Goal: Task Accomplishment & Management: Manage account settings

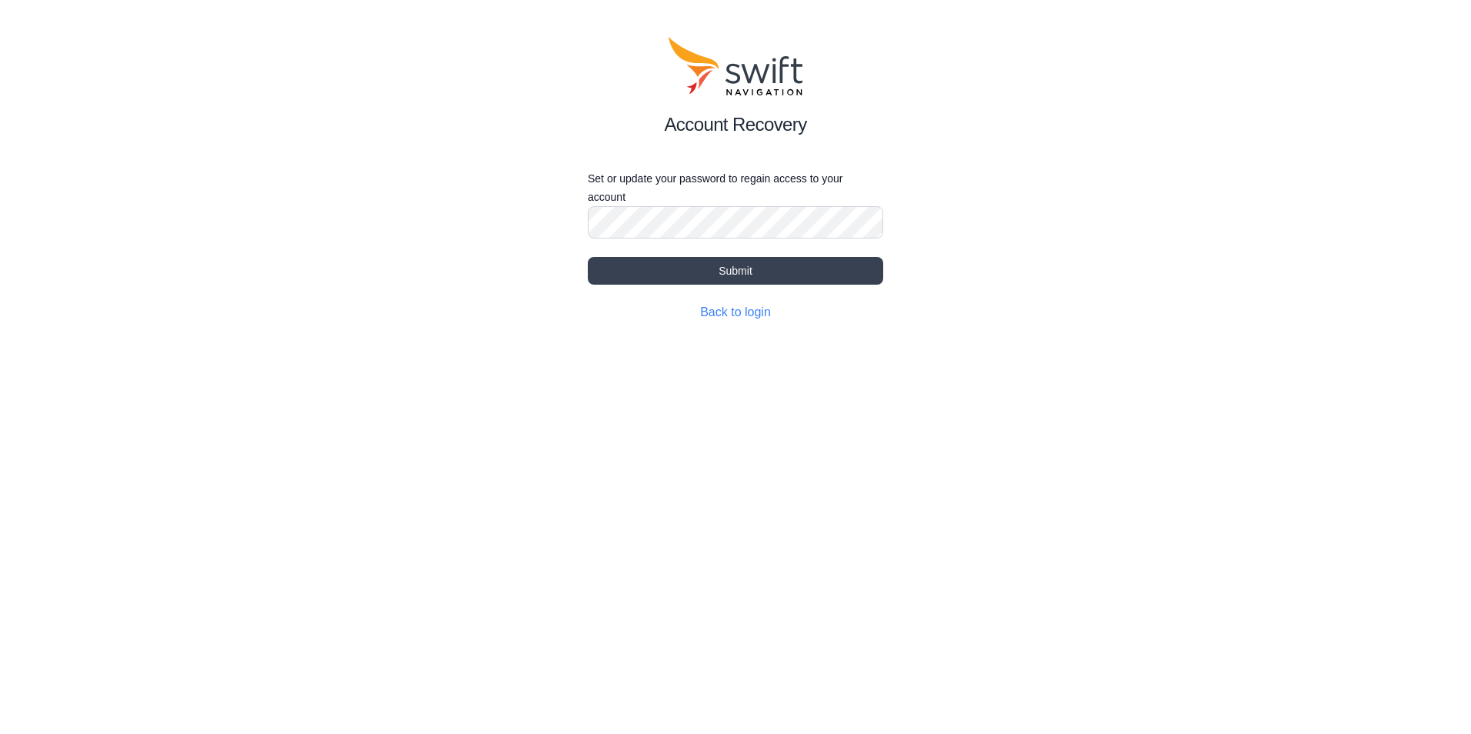
drag, startPoint x: 1131, startPoint y: 323, endPoint x: 804, endPoint y: 178, distance: 357.9
click at [1112, 309] on div "Account Recovery Set or update your password to regain access to your account S…" at bounding box center [735, 179] width 1471 height 359
click at [744, 263] on button "Submit" at bounding box center [735, 271] width 295 height 28
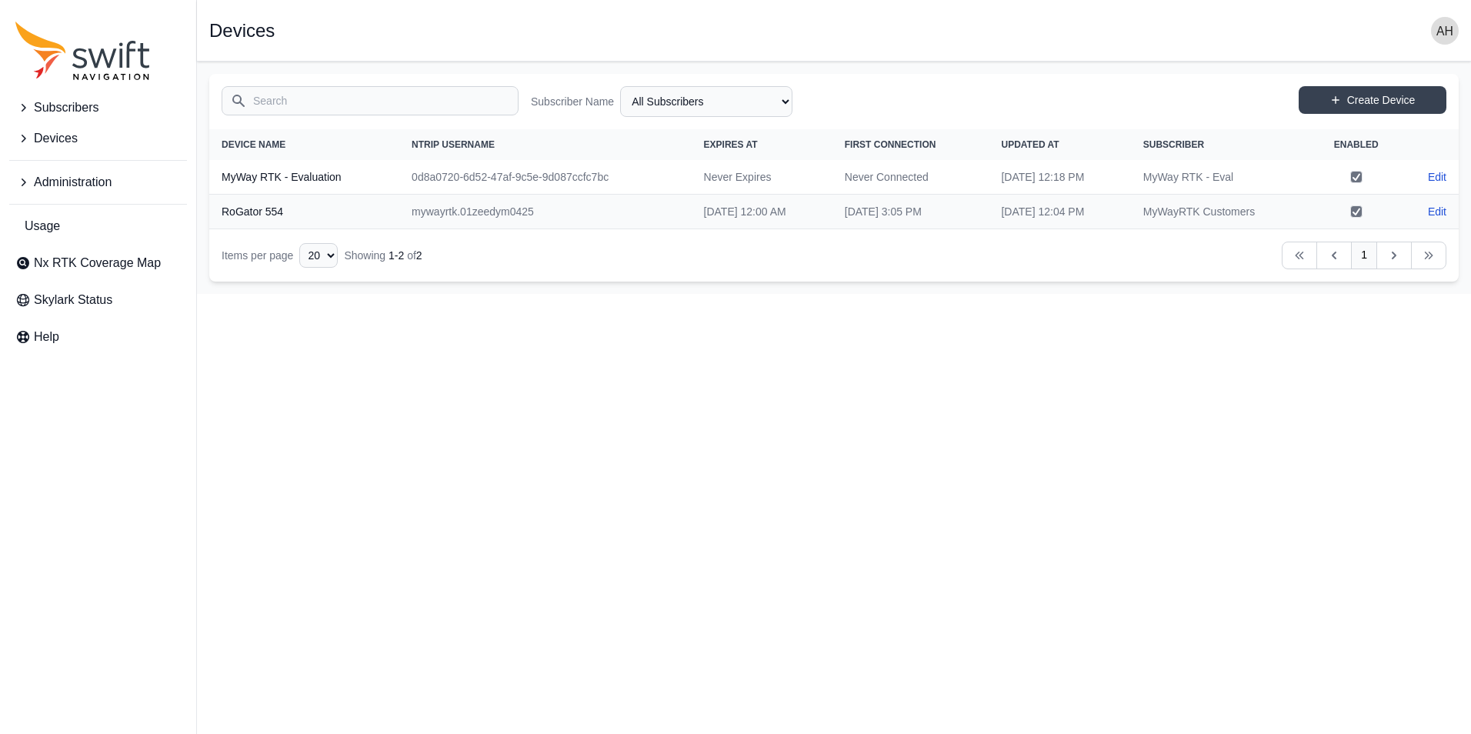
click at [39, 180] on span "Administration" at bounding box center [73, 182] width 78 height 18
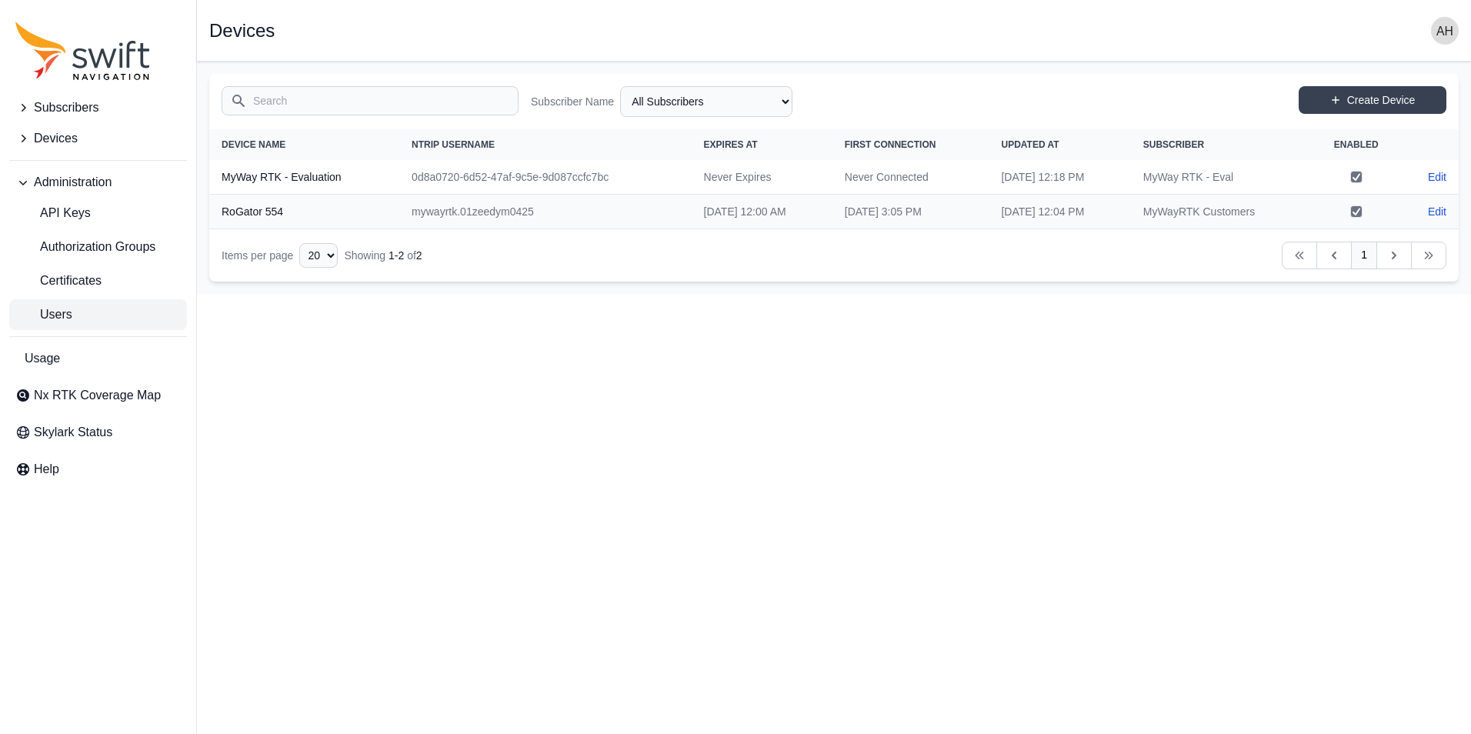
click at [55, 319] on span "Users" at bounding box center [43, 314] width 57 height 18
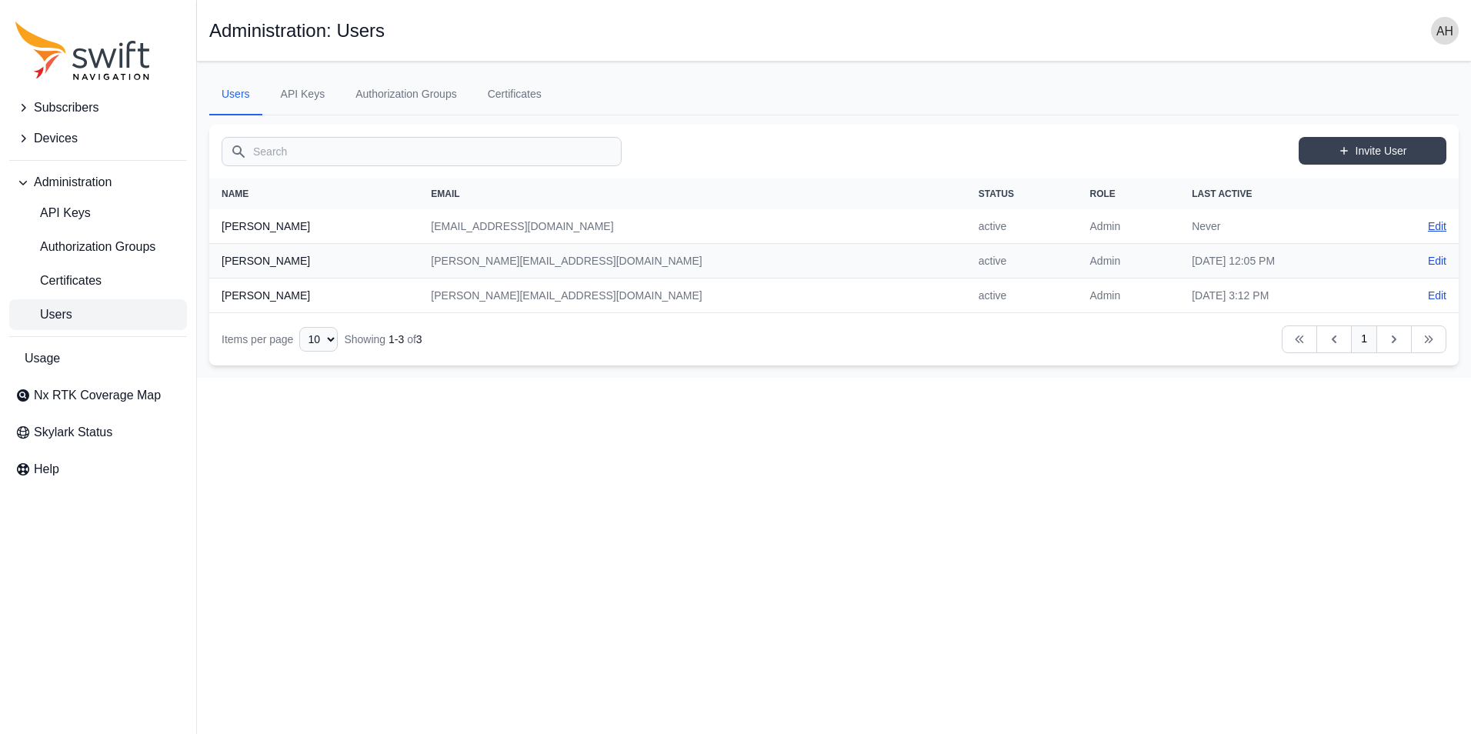
click at [1436, 222] on link "Edit" at bounding box center [1437, 226] width 18 height 15
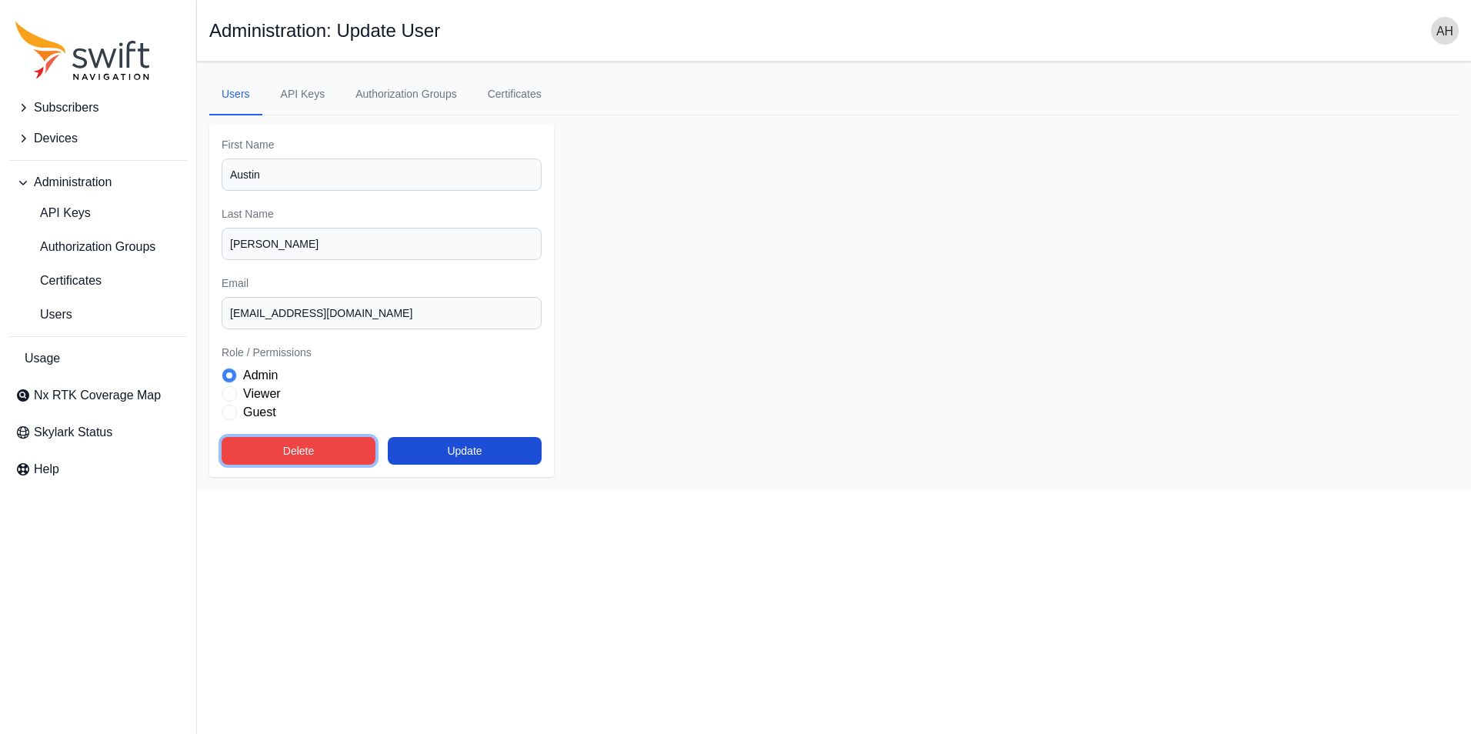
click at [289, 446] on button "Delete" at bounding box center [299, 451] width 154 height 28
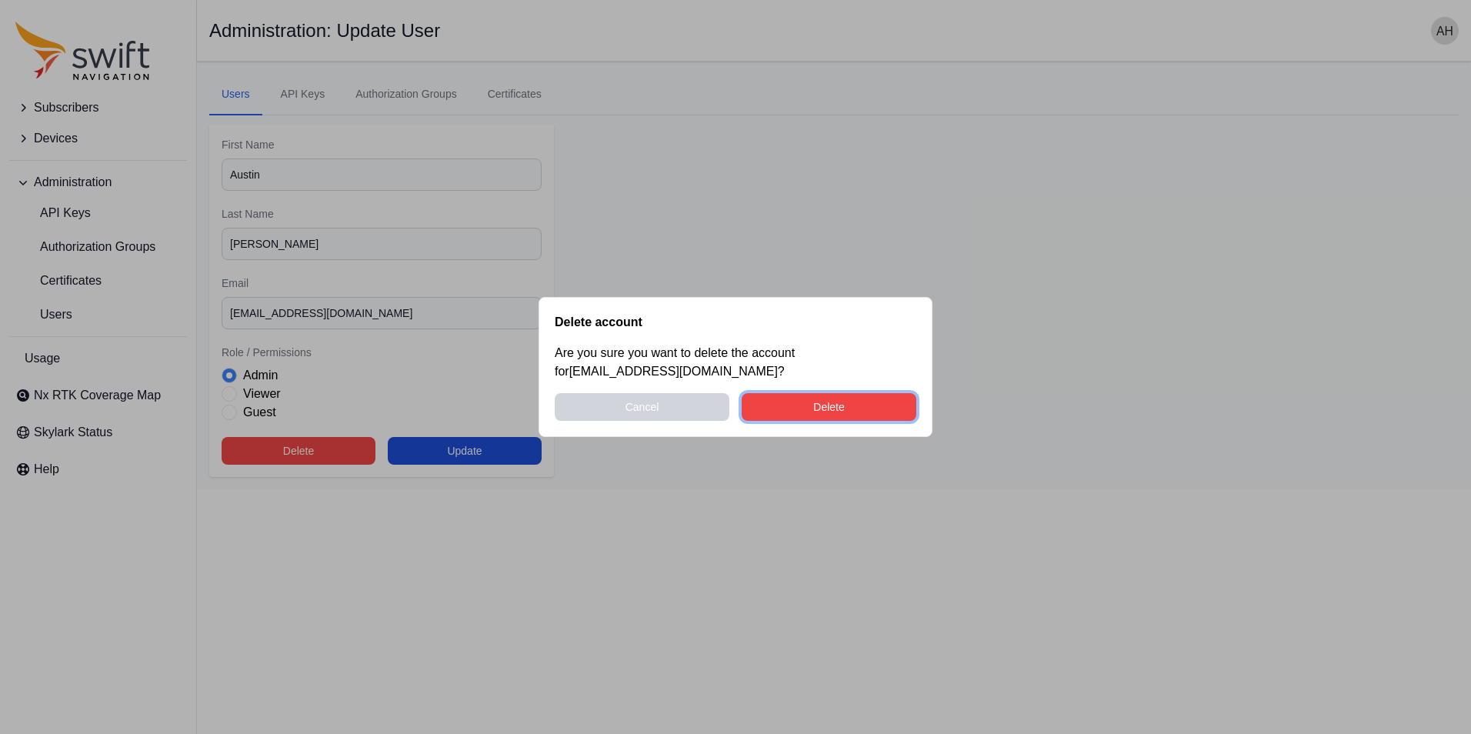
click at [832, 404] on button "Delete" at bounding box center [829, 407] width 175 height 28
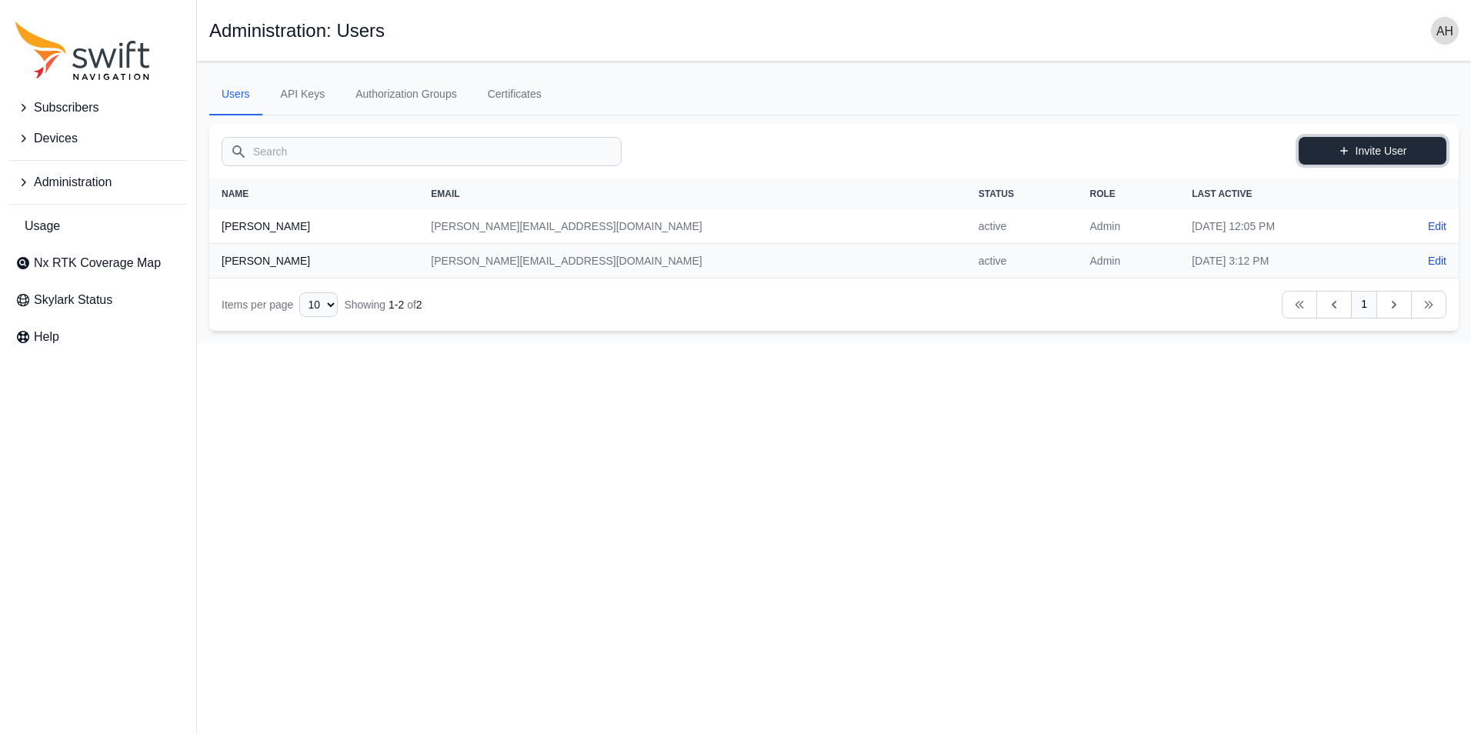
click at [1402, 140] on link "Invite User" at bounding box center [1373, 151] width 148 height 28
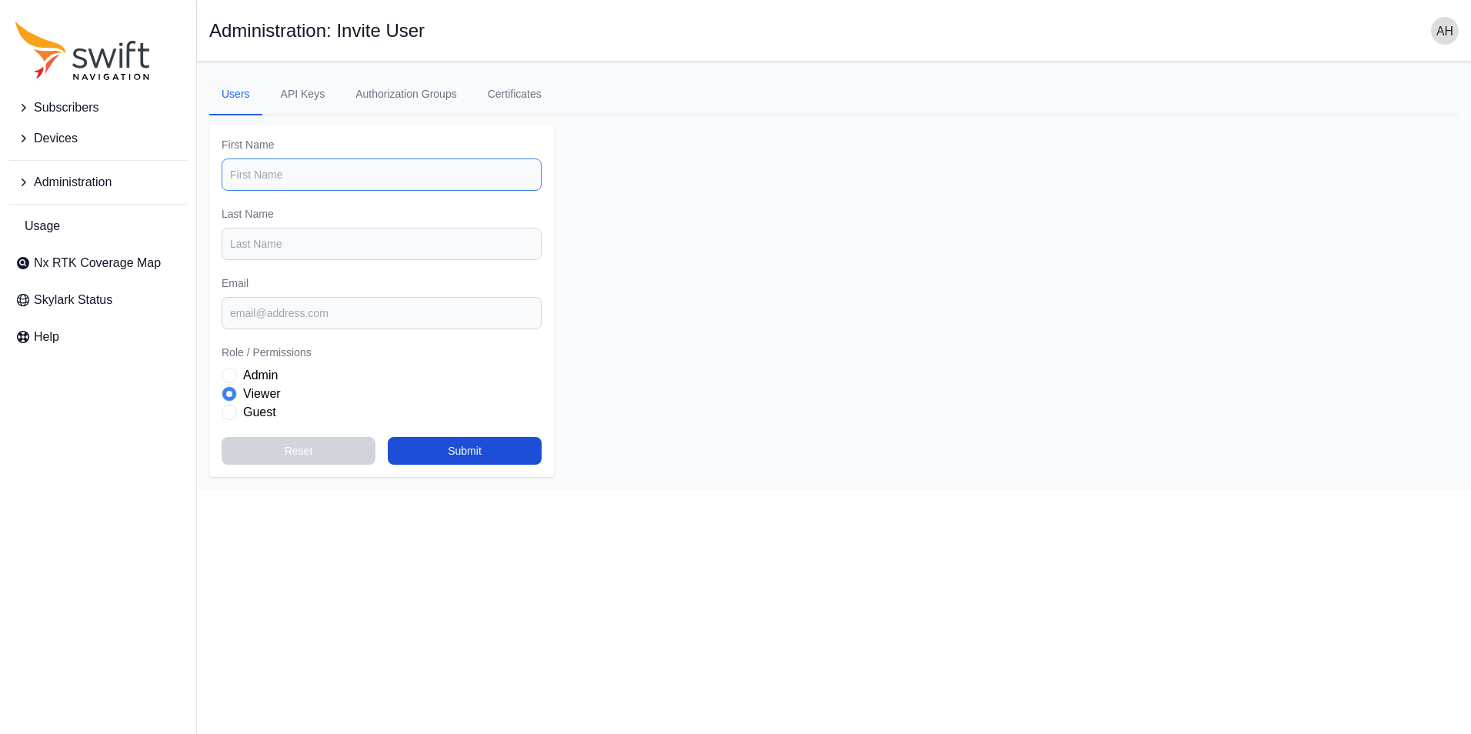
click at [261, 183] on input "First Name" at bounding box center [382, 174] width 320 height 32
type input "Austin"
type input "[PERSON_NAME]"
click at [262, 319] on input "Email" at bounding box center [382, 313] width 320 height 32
type input "[EMAIL_ADDRESS][DOMAIN_NAME]"
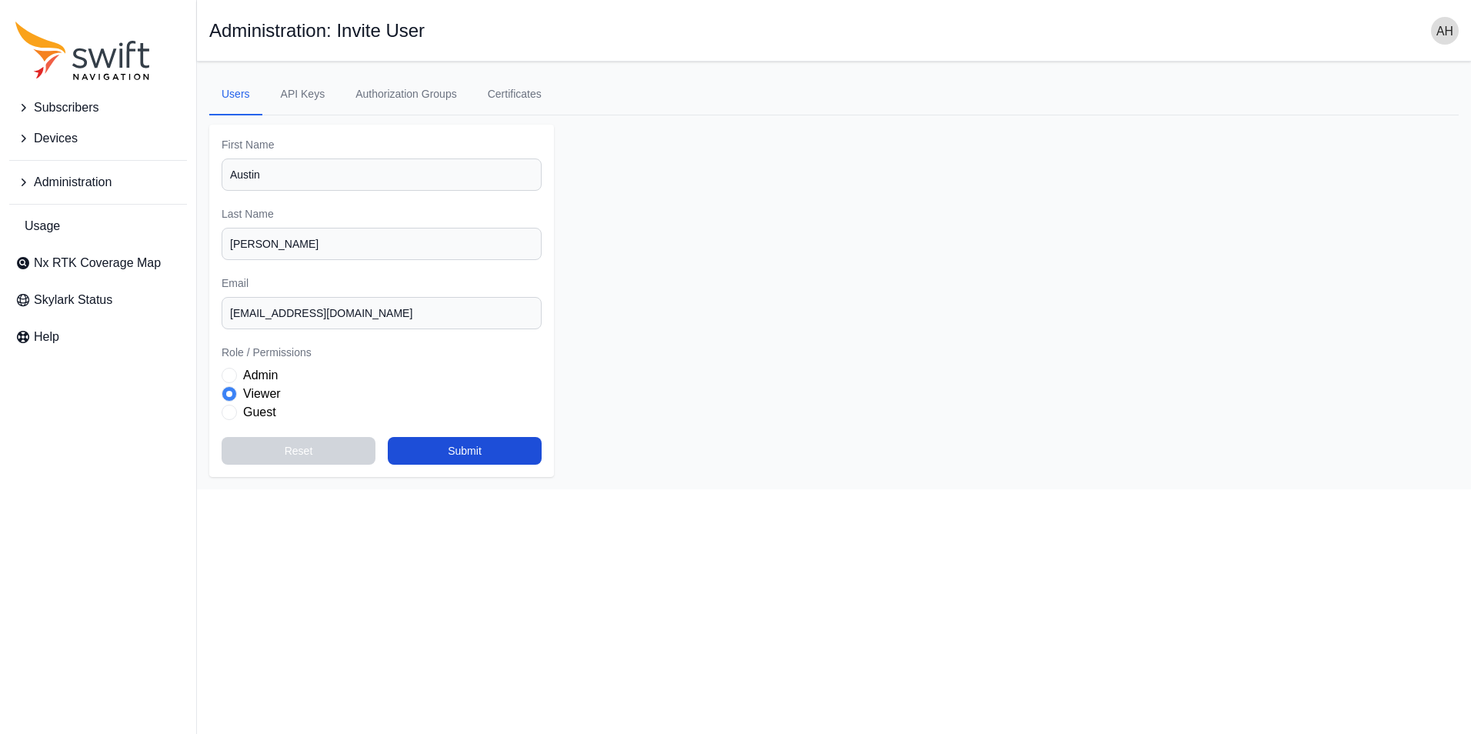
click at [260, 373] on label "Admin" at bounding box center [260, 375] width 35 height 18
click at [437, 450] on button "Submit" at bounding box center [465, 451] width 154 height 28
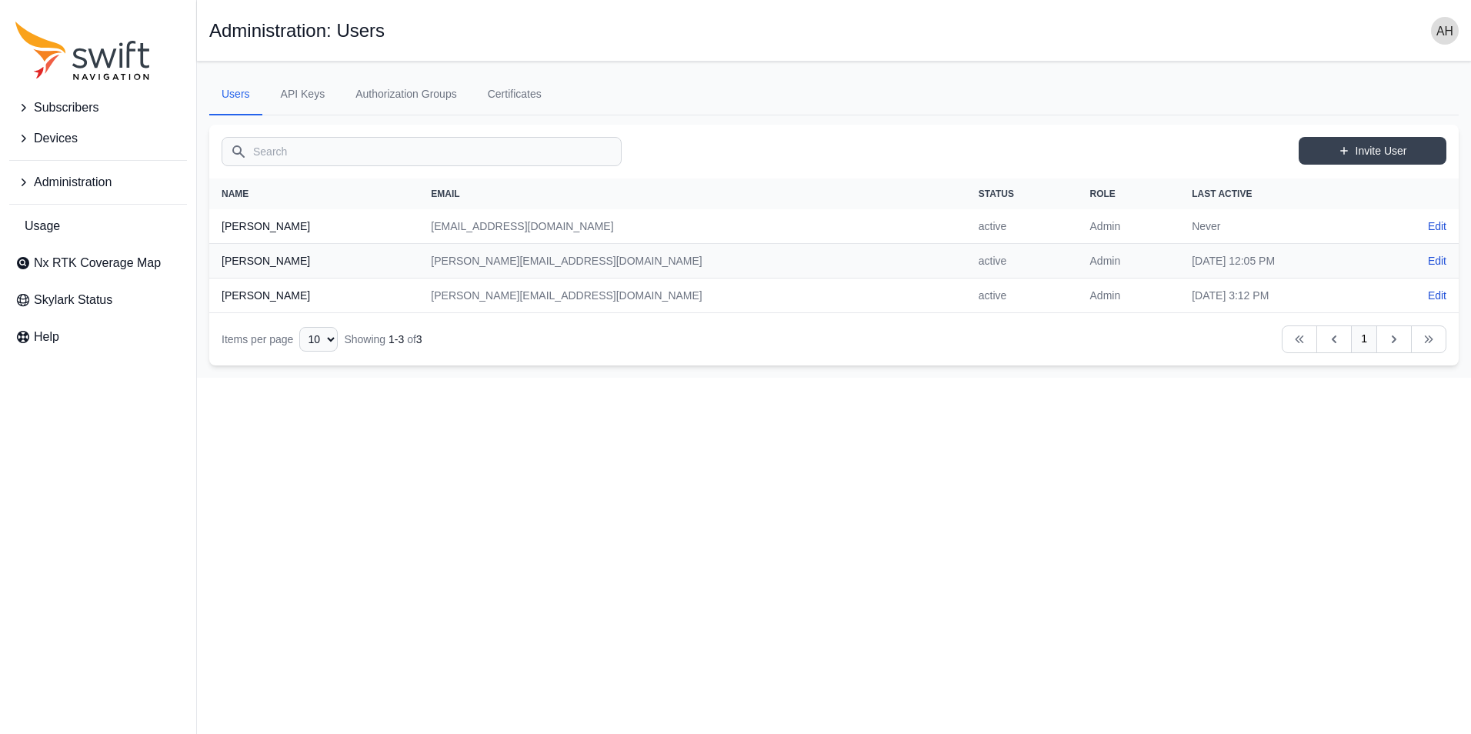
click at [72, 108] on span "Subscribers" at bounding box center [66, 107] width 65 height 18
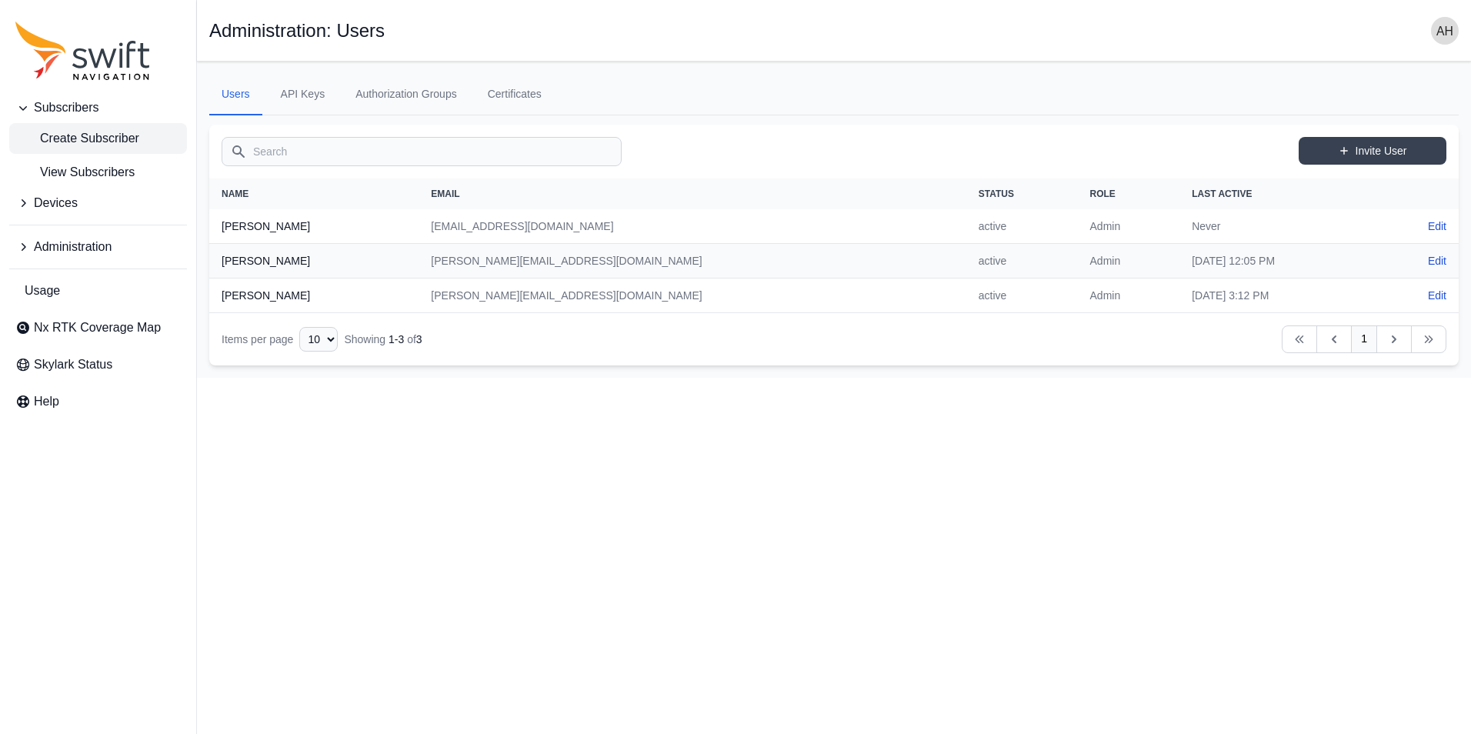
click at [85, 139] on span "Create Subscriber" at bounding box center [77, 138] width 124 height 18
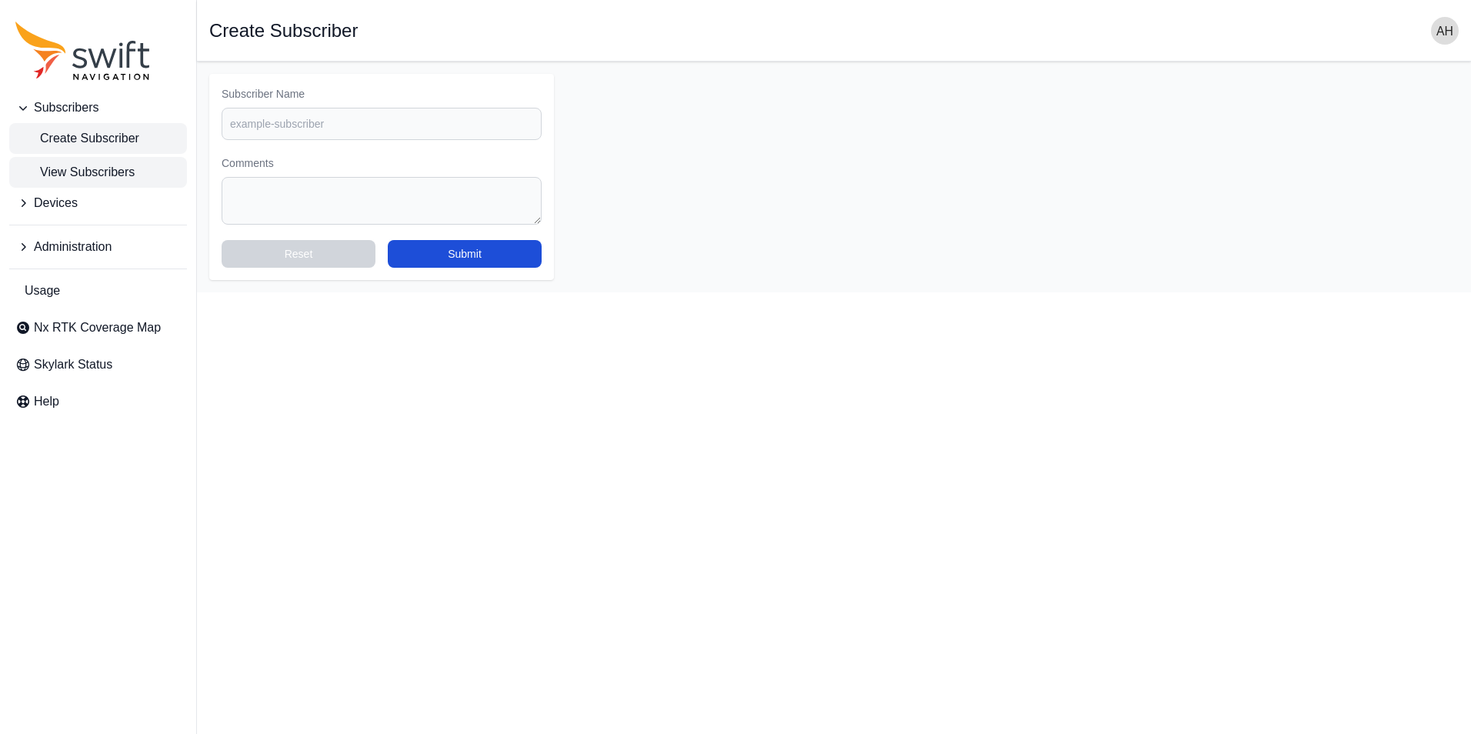
click at [78, 168] on span "View Subscribers" at bounding box center [74, 172] width 119 height 18
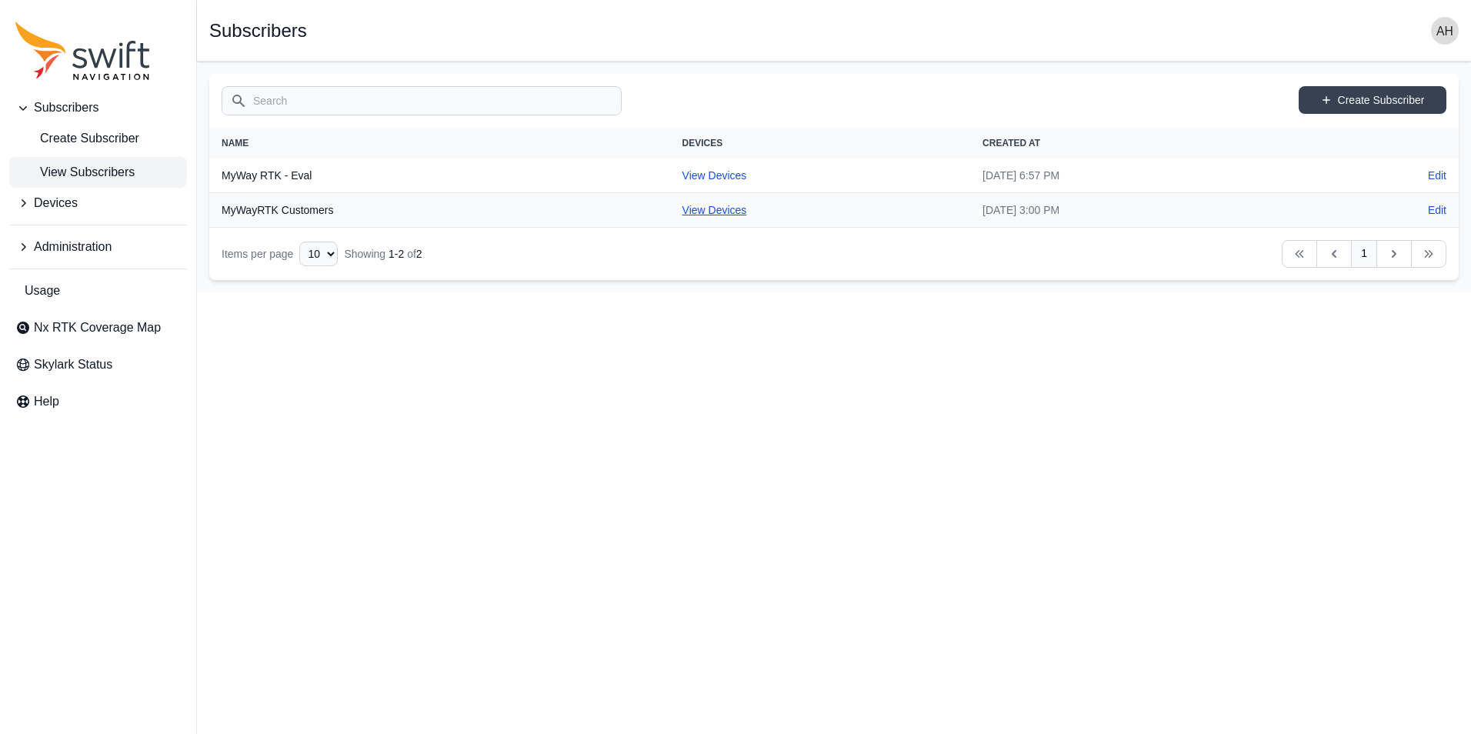
click at [682, 212] on link "View Devices" at bounding box center [714, 210] width 65 height 12
select select "cedde840-5396-42c7-815a-fb24addfc857"
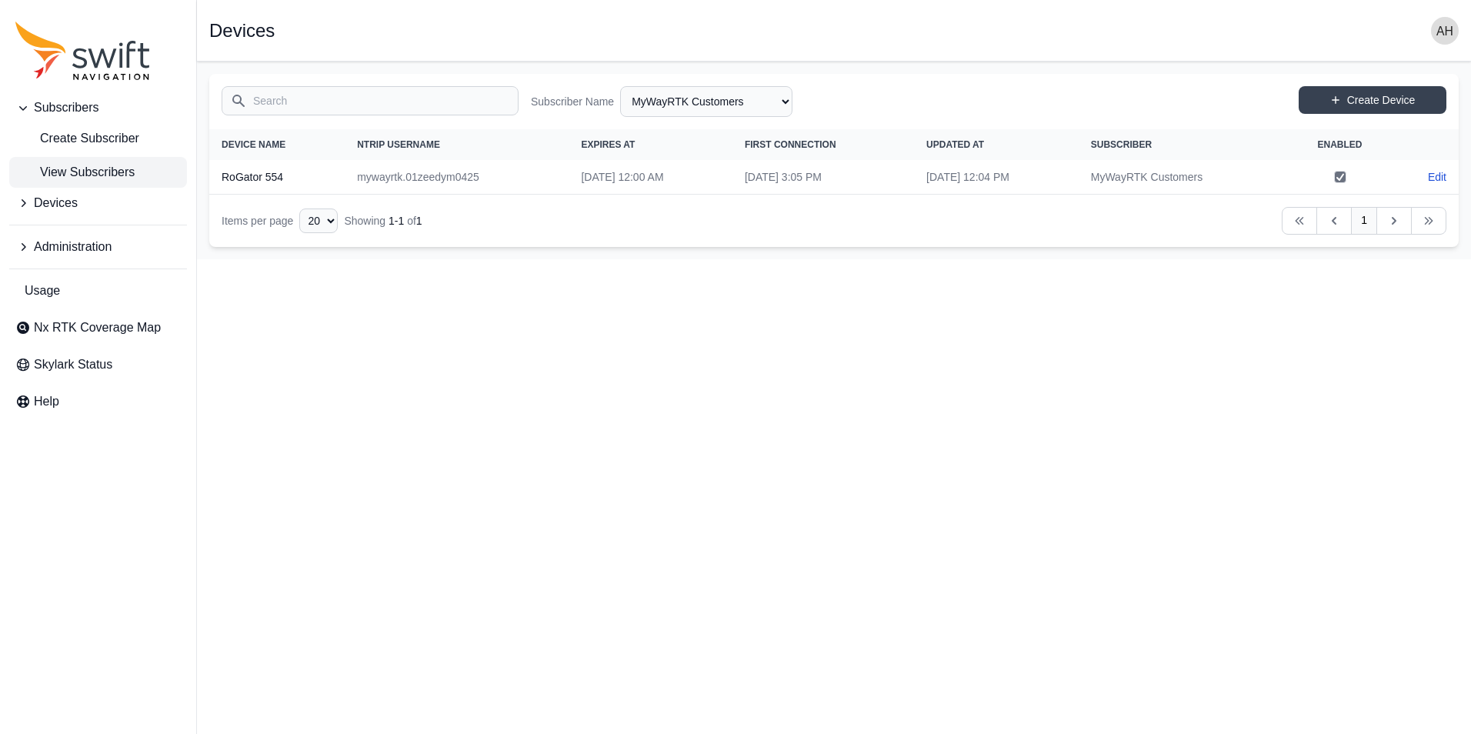
click at [85, 175] on span "View Subscribers" at bounding box center [74, 172] width 119 height 18
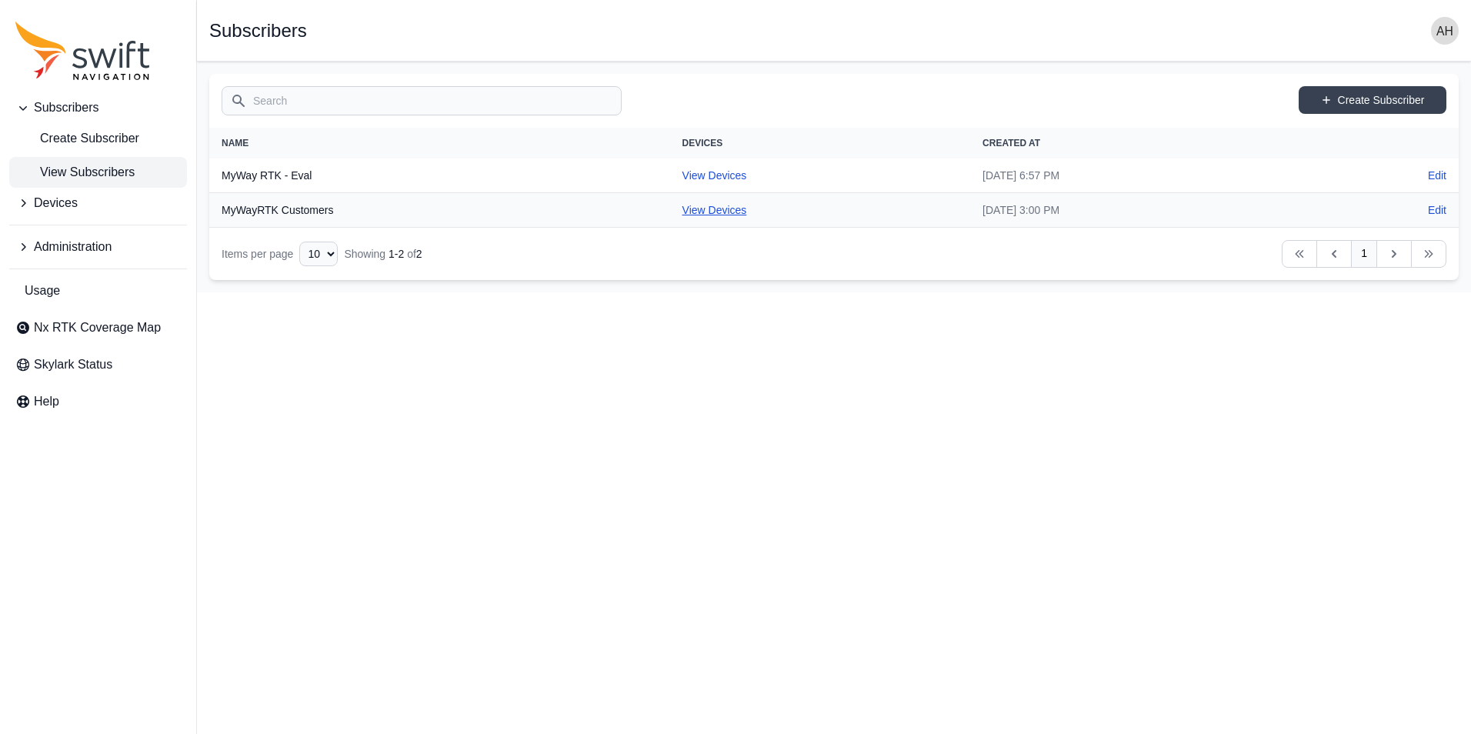
click at [682, 213] on link "View Devices" at bounding box center [714, 210] width 65 height 12
select select "cedde840-5396-42c7-815a-fb24addfc857"
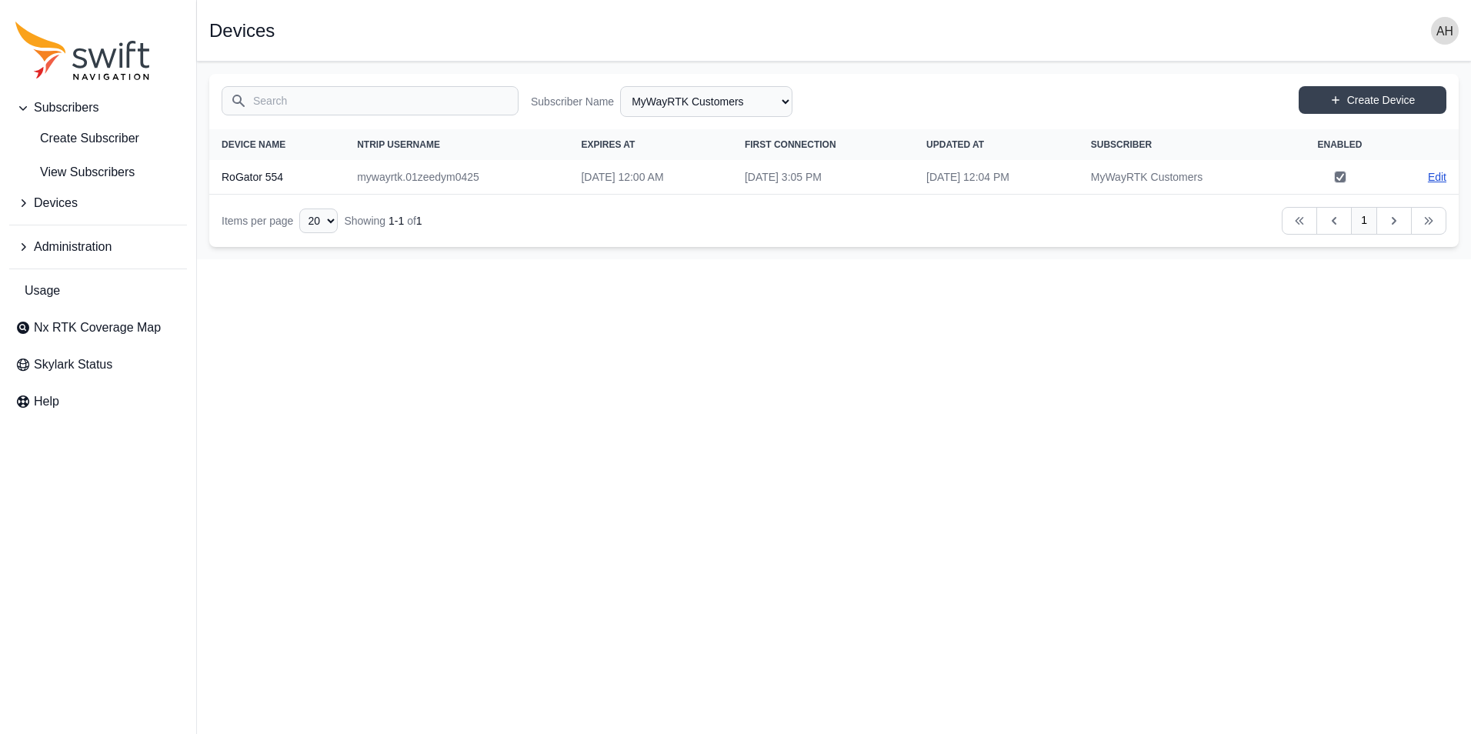
click at [1440, 175] on link "Edit" at bounding box center [1437, 176] width 18 height 15
select select "cedde840-5396-42c7-815a-fb24addfc857"
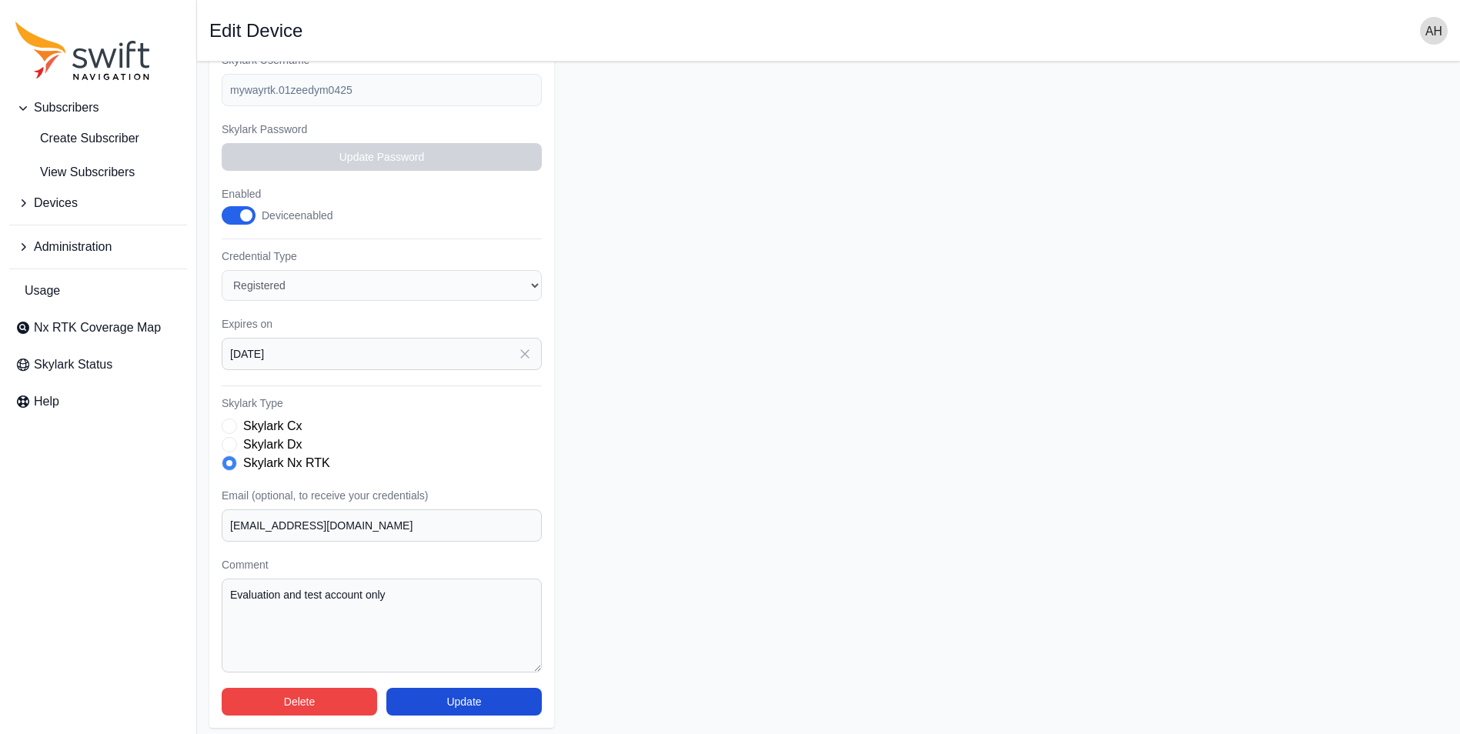
scroll to position [177, 0]
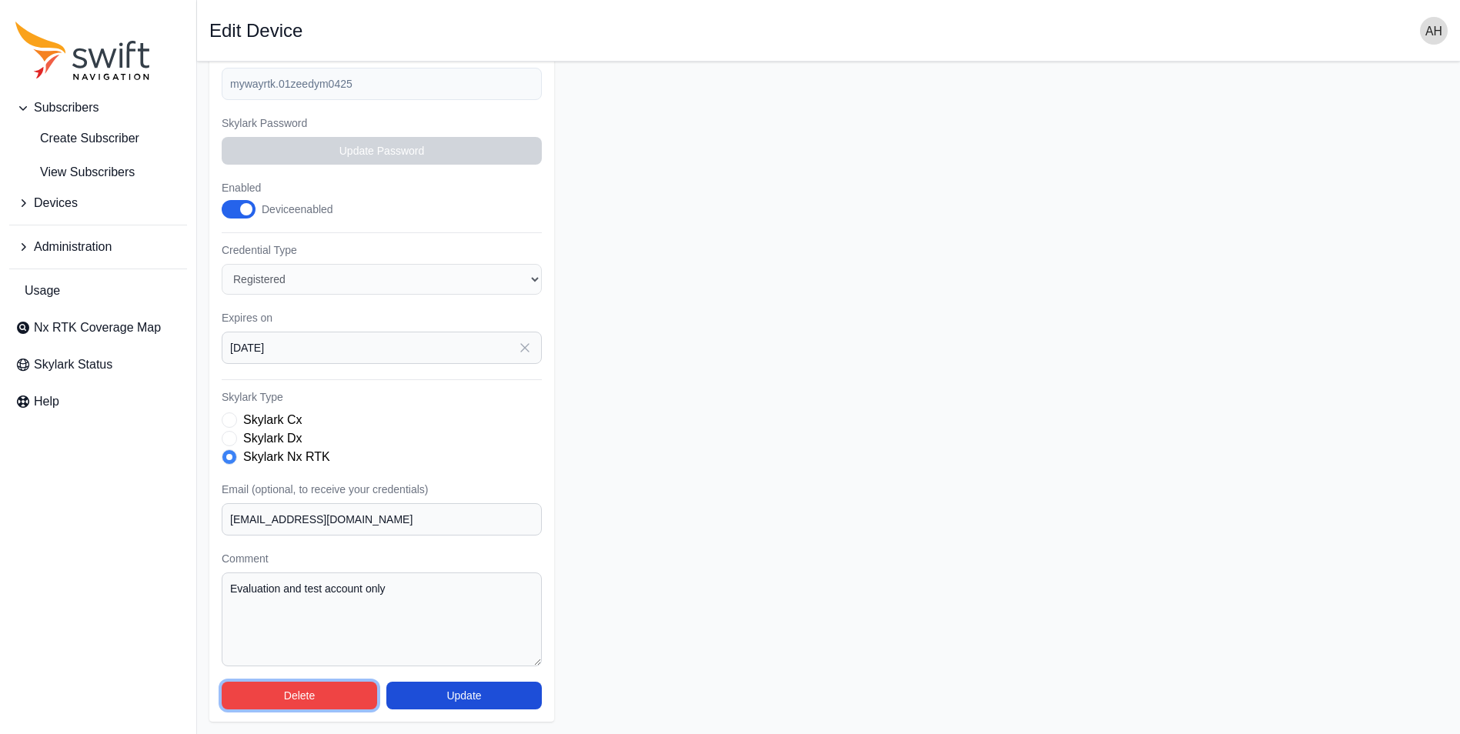
click at [303, 701] on button "Delete" at bounding box center [299, 696] width 155 height 28
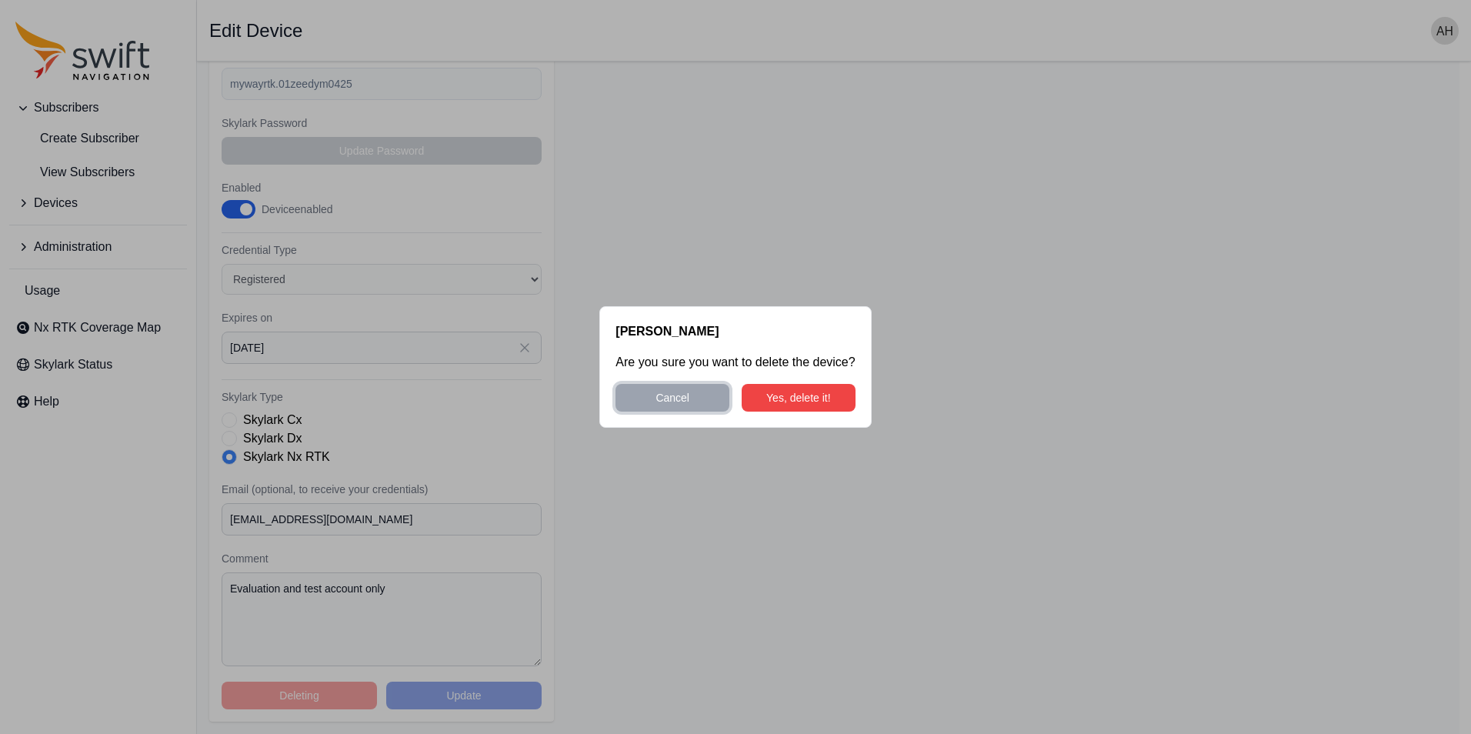
click at [688, 402] on button "Cancel" at bounding box center [673, 398] width 114 height 28
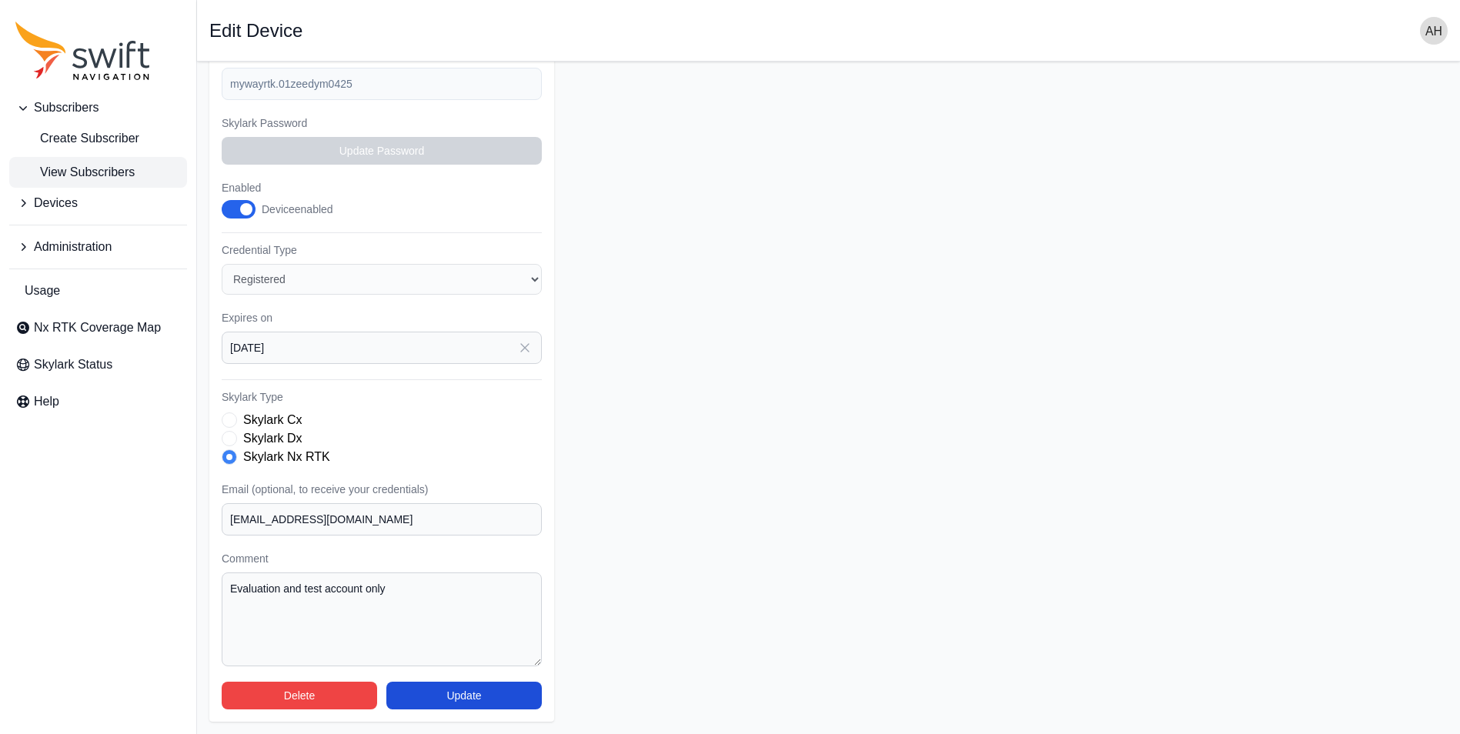
click at [94, 180] on span "View Subscribers" at bounding box center [74, 172] width 119 height 18
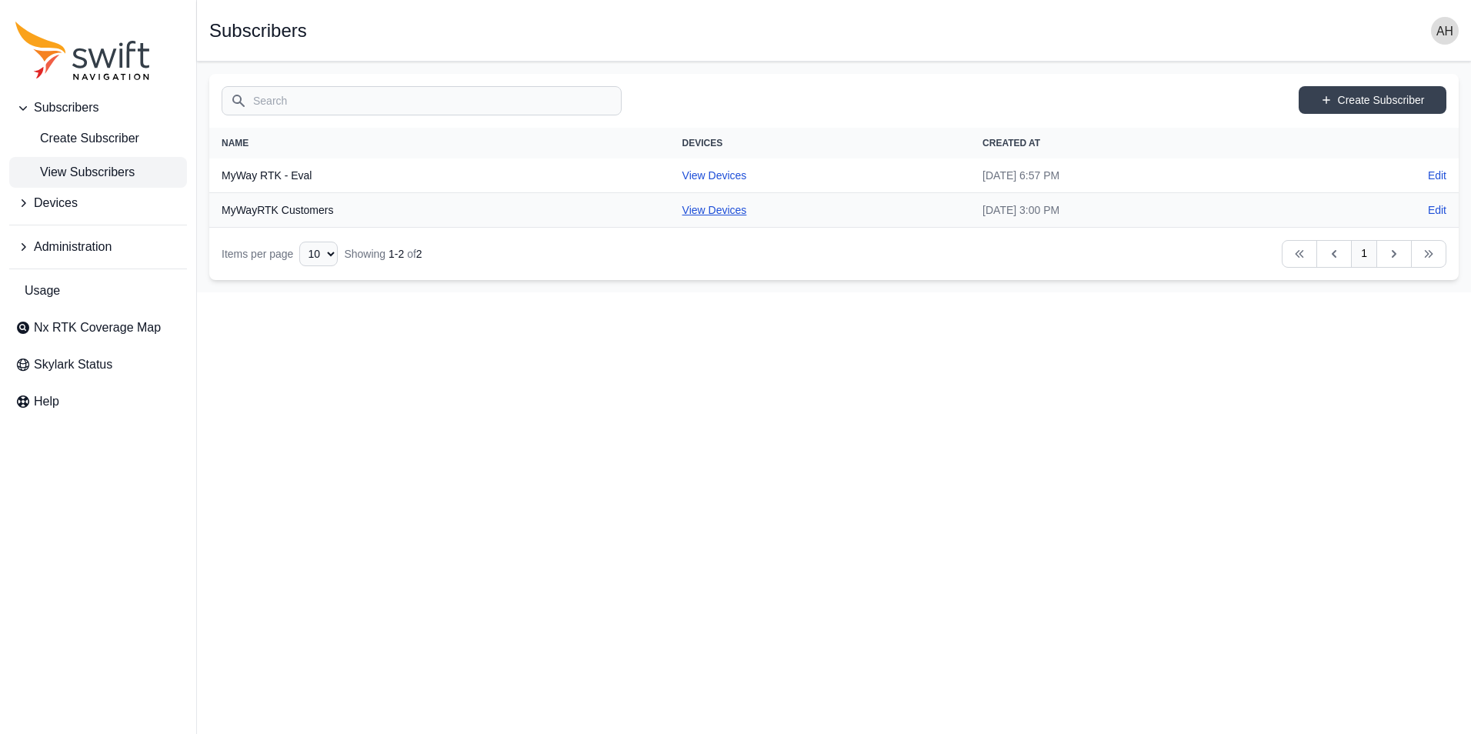
click at [682, 213] on link "View Devices" at bounding box center [714, 210] width 65 height 12
select select "cedde840-5396-42c7-815a-fb24addfc857"
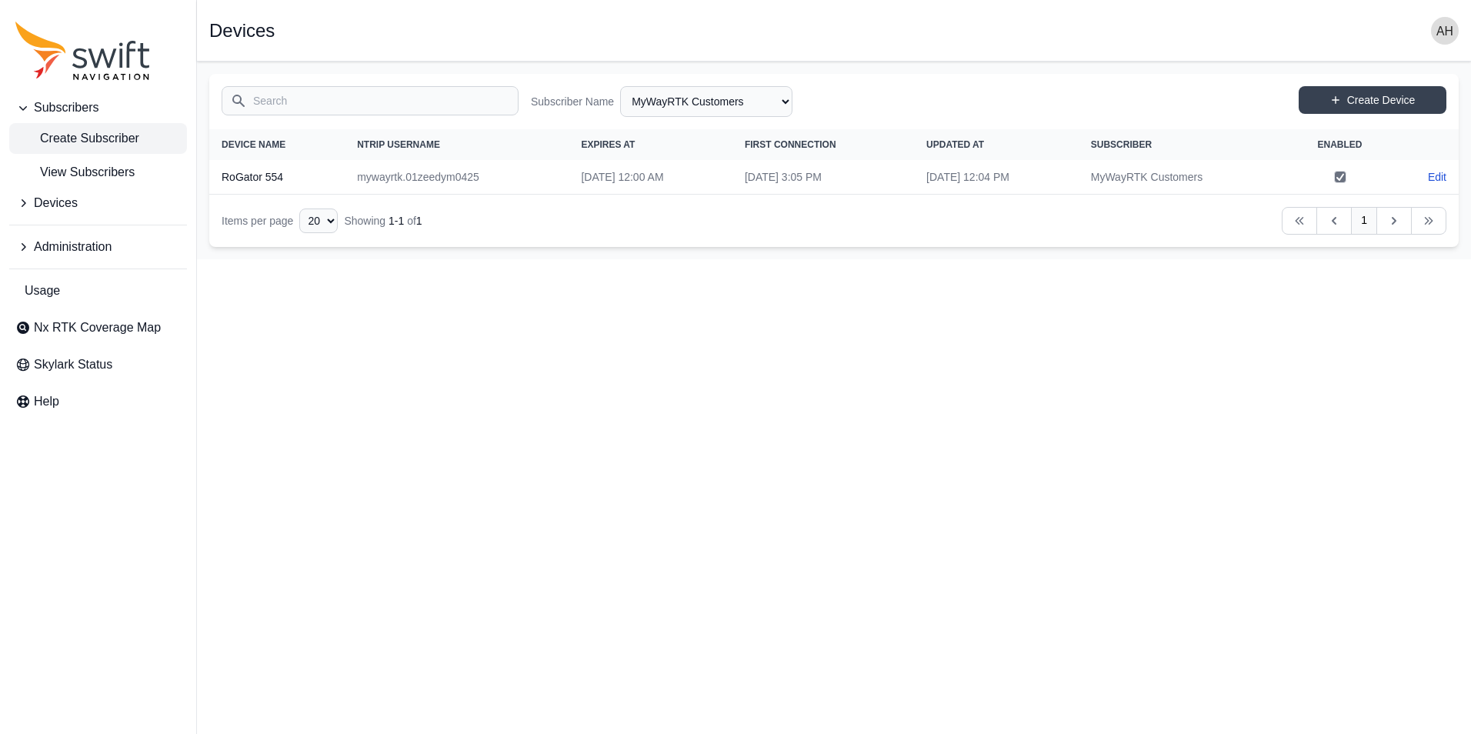
click at [92, 137] on span "Create Subscriber" at bounding box center [77, 138] width 124 height 18
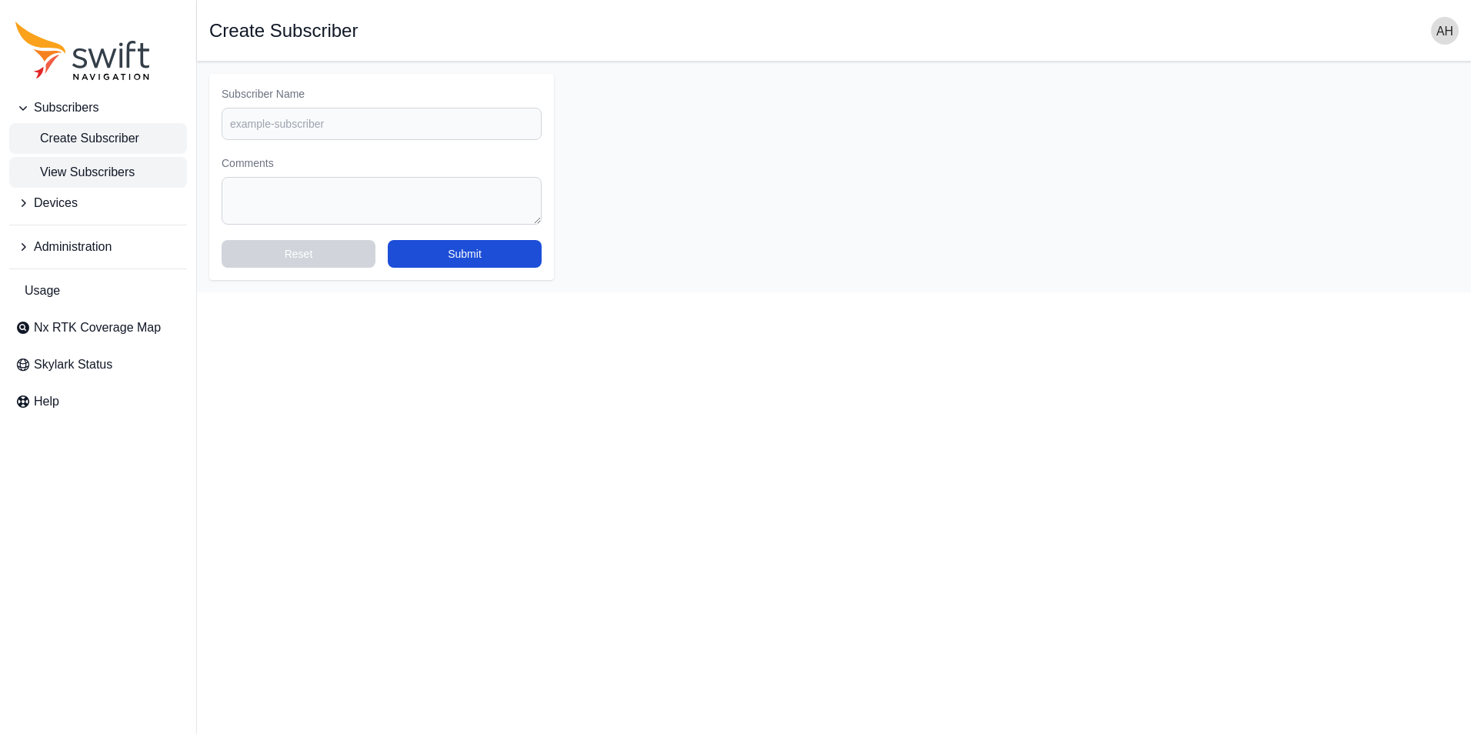
click at [94, 178] on span "View Subscribers" at bounding box center [74, 172] width 119 height 18
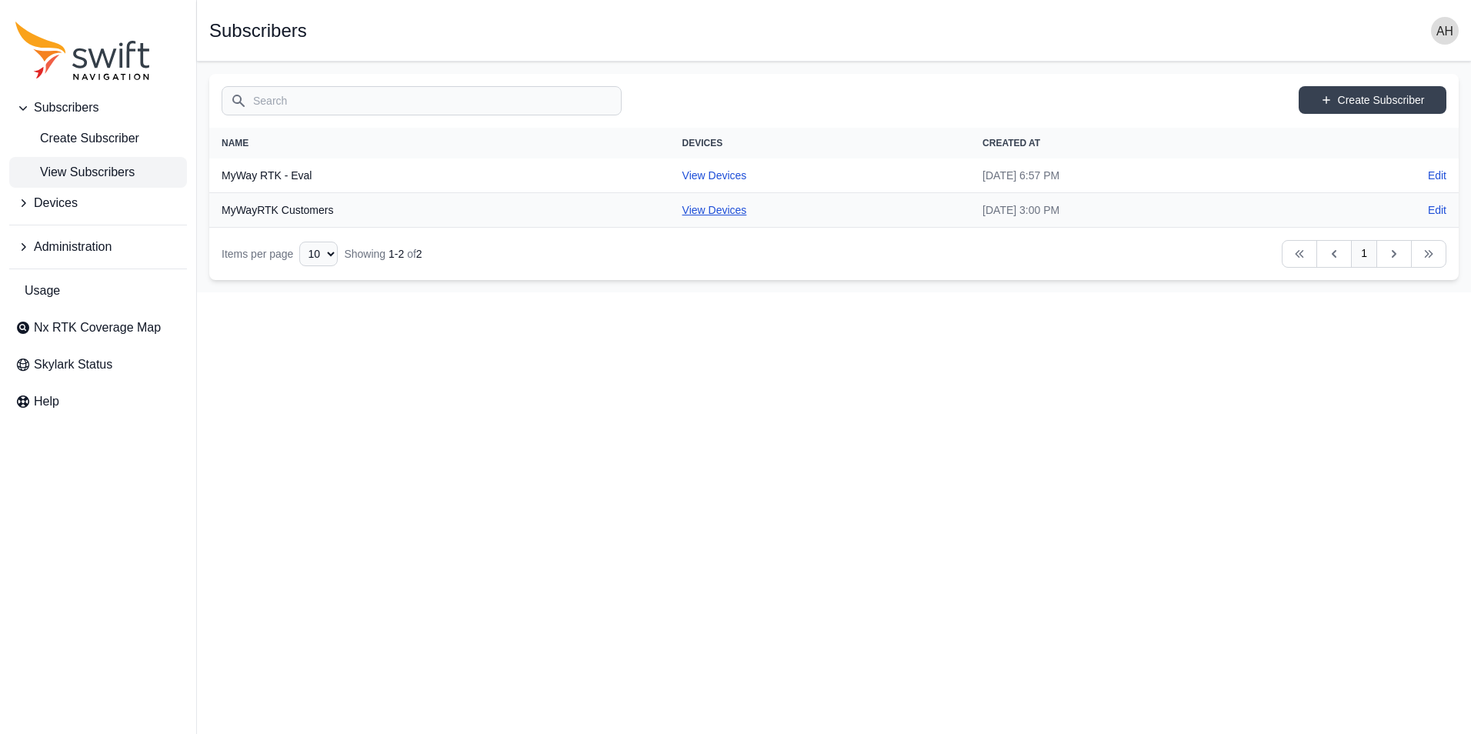
click at [682, 212] on link "View Devices" at bounding box center [714, 210] width 65 height 12
select select "cedde840-5396-42c7-815a-fb24addfc857"
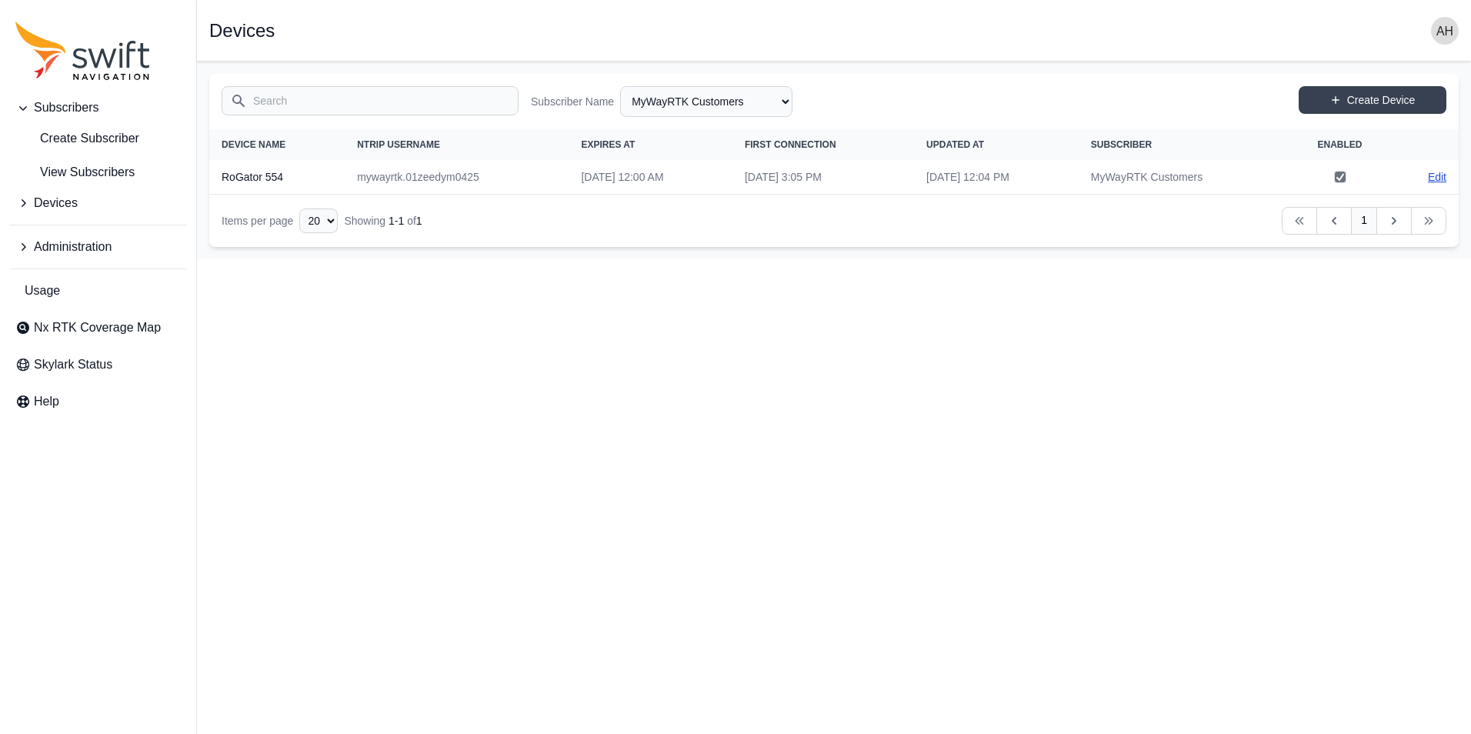
click at [1440, 178] on link "Edit" at bounding box center [1437, 176] width 18 height 15
select select "cedde840-5396-42c7-815a-fb24addfc857"
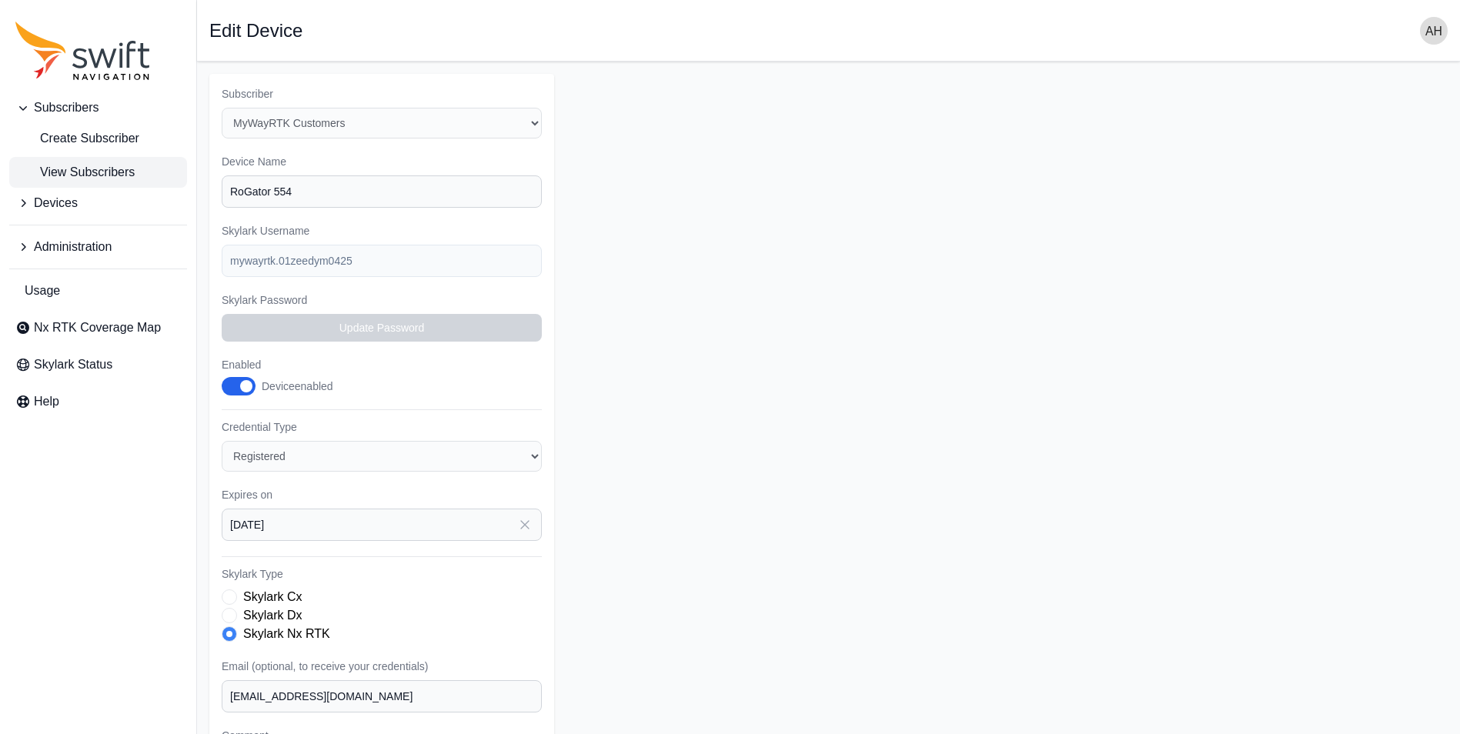
click at [112, 176] on span "View Subscribers" at bounding box center [74, 172] width 119 height 18
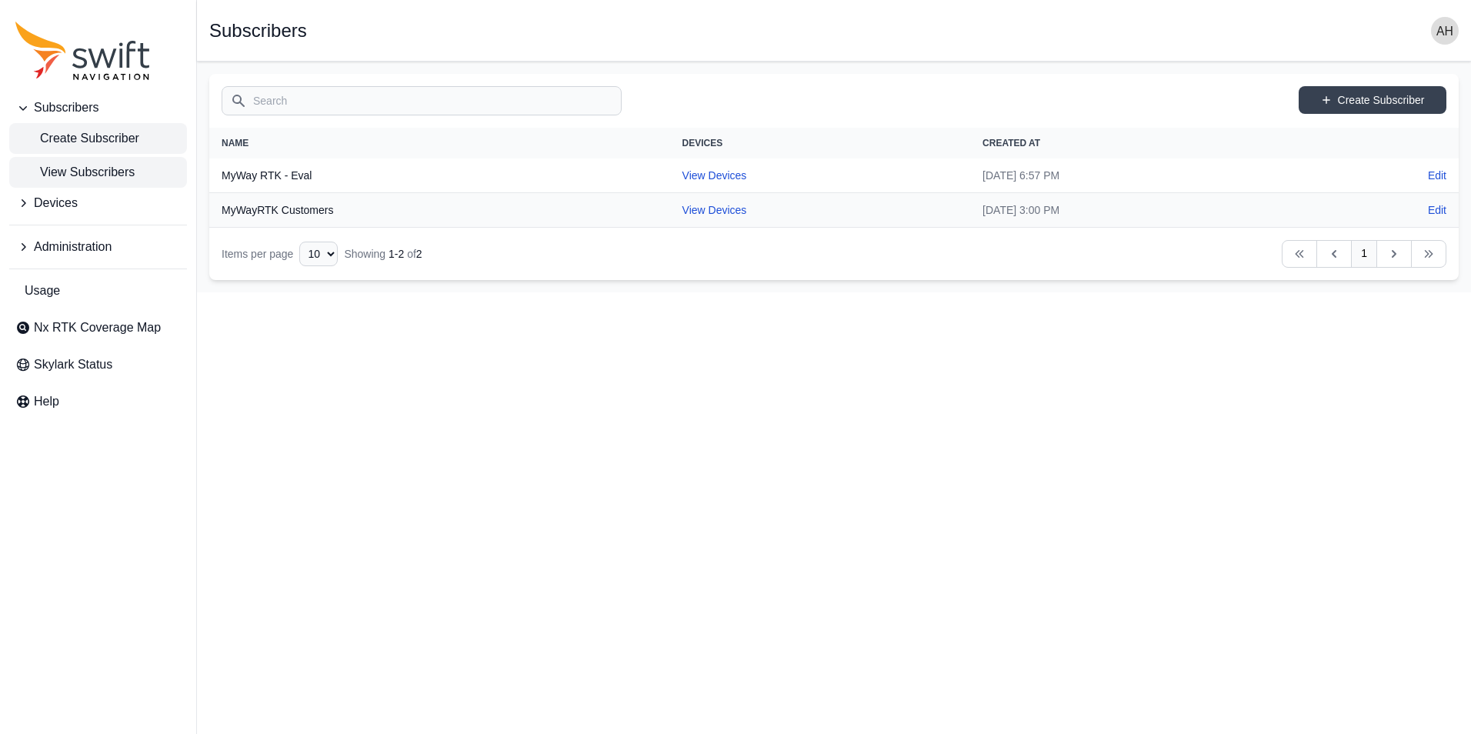
click at [115, 136] on span "Create Subscriber" at bounding box center [77, 138] width 124 height 18
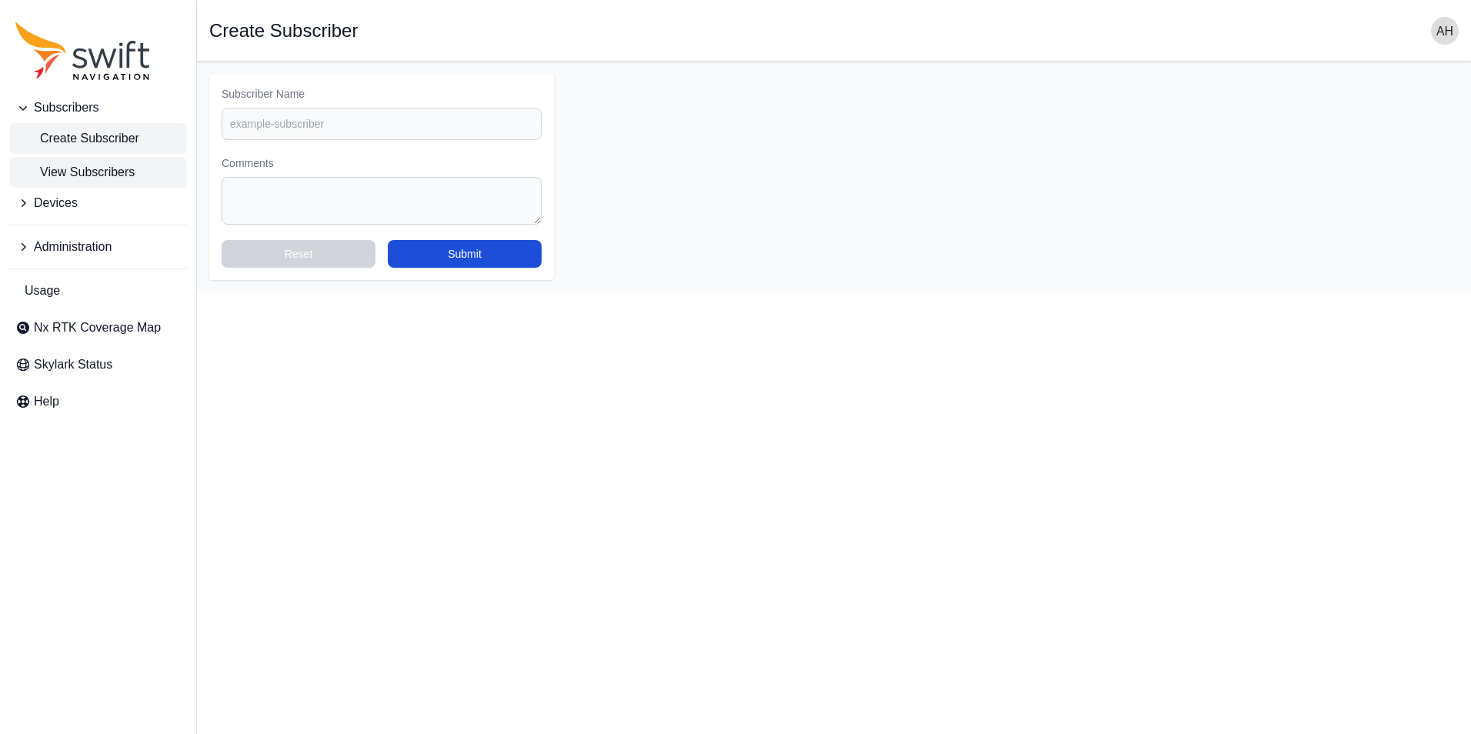
click at [101, 173] on span "View Subscribers" at bounding box center [74, 172] width 119 height 18
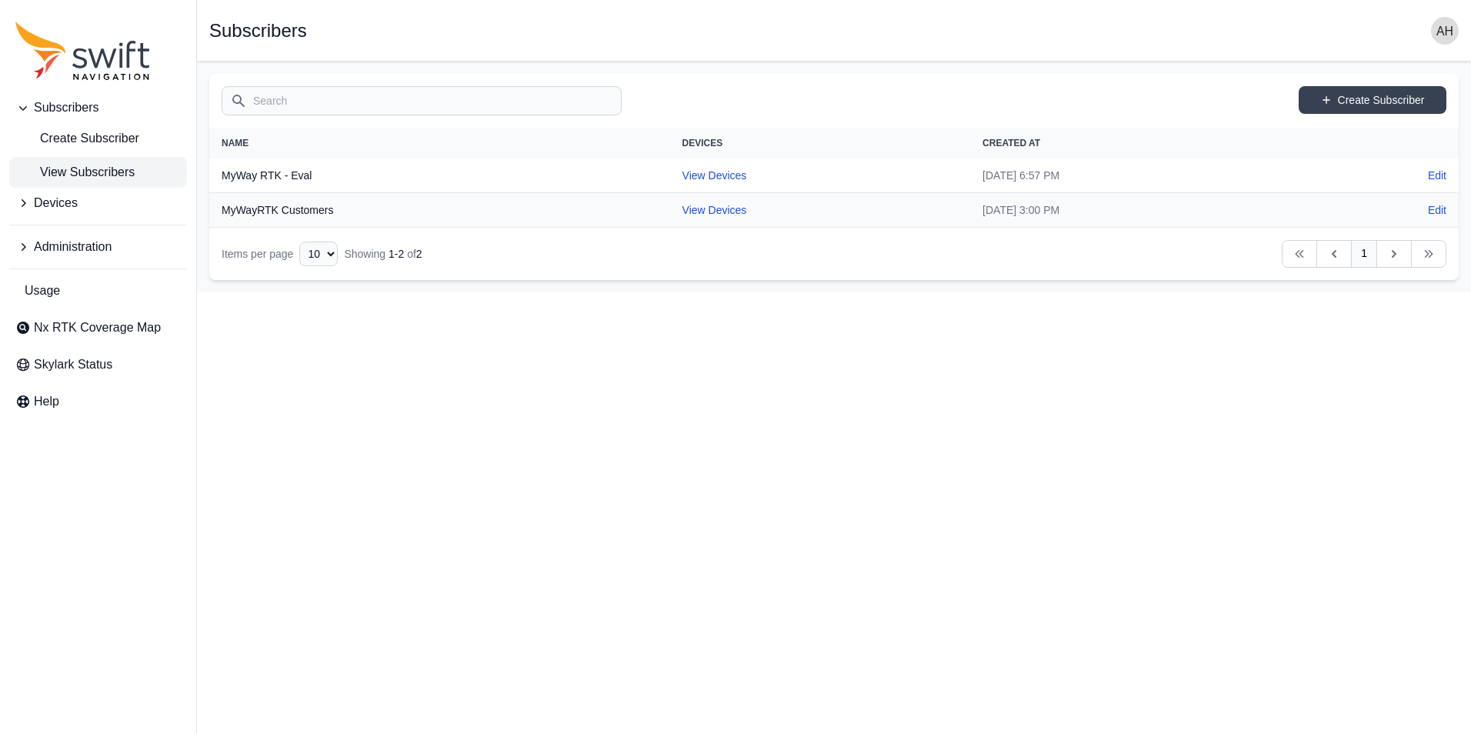
click at [670, 203] on td "View Devices" at bounding box center [820, 210] width 301 height 35
click at [682, 212] on link "View Devices" at bounding box center [714, 210] width 65 height 12
select select "cedde840-5396-42c7-815a-fb24addfc857"
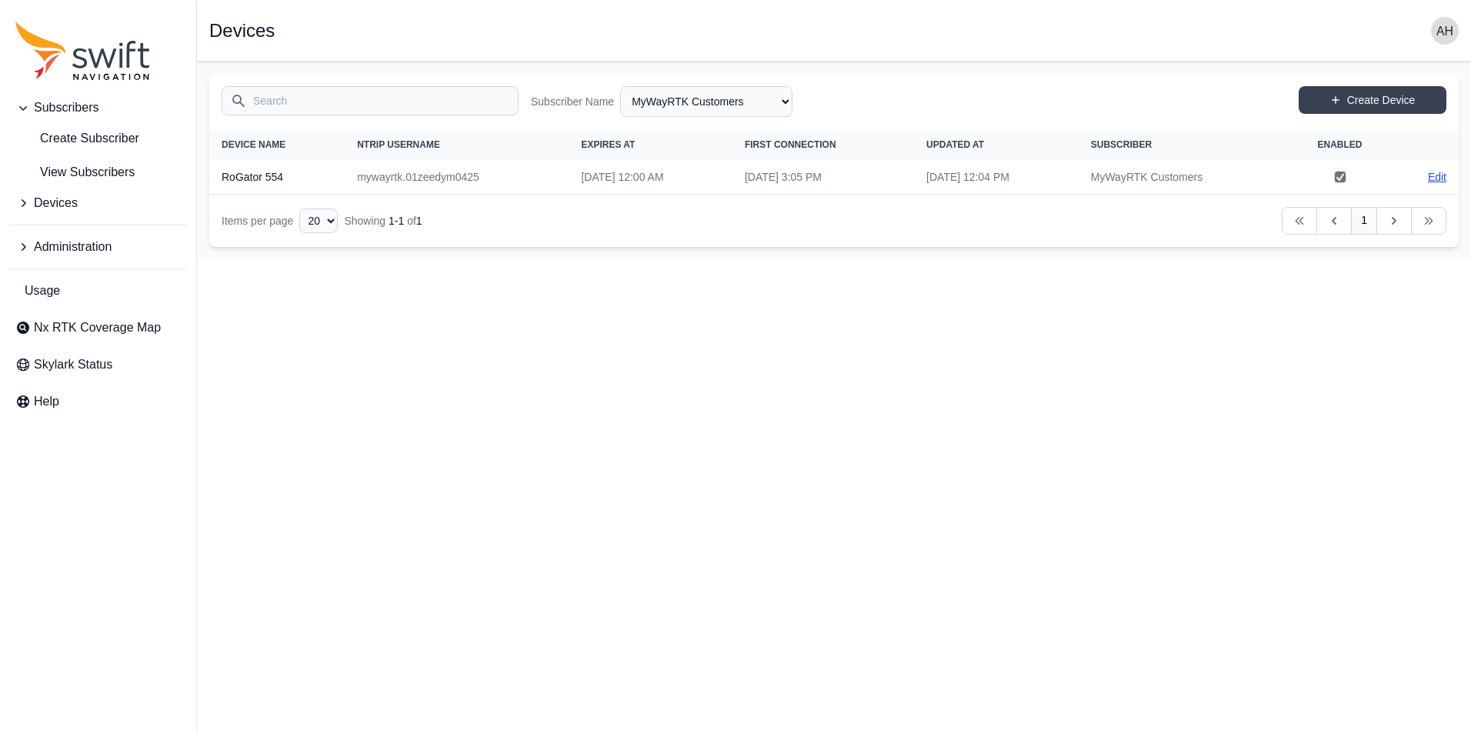
click at [1444, 173] on link "Edit" at bounding box center [1437, 176] width 18 height 15
select select "cedde840-5396-42c7-815a-fb24addfc857"
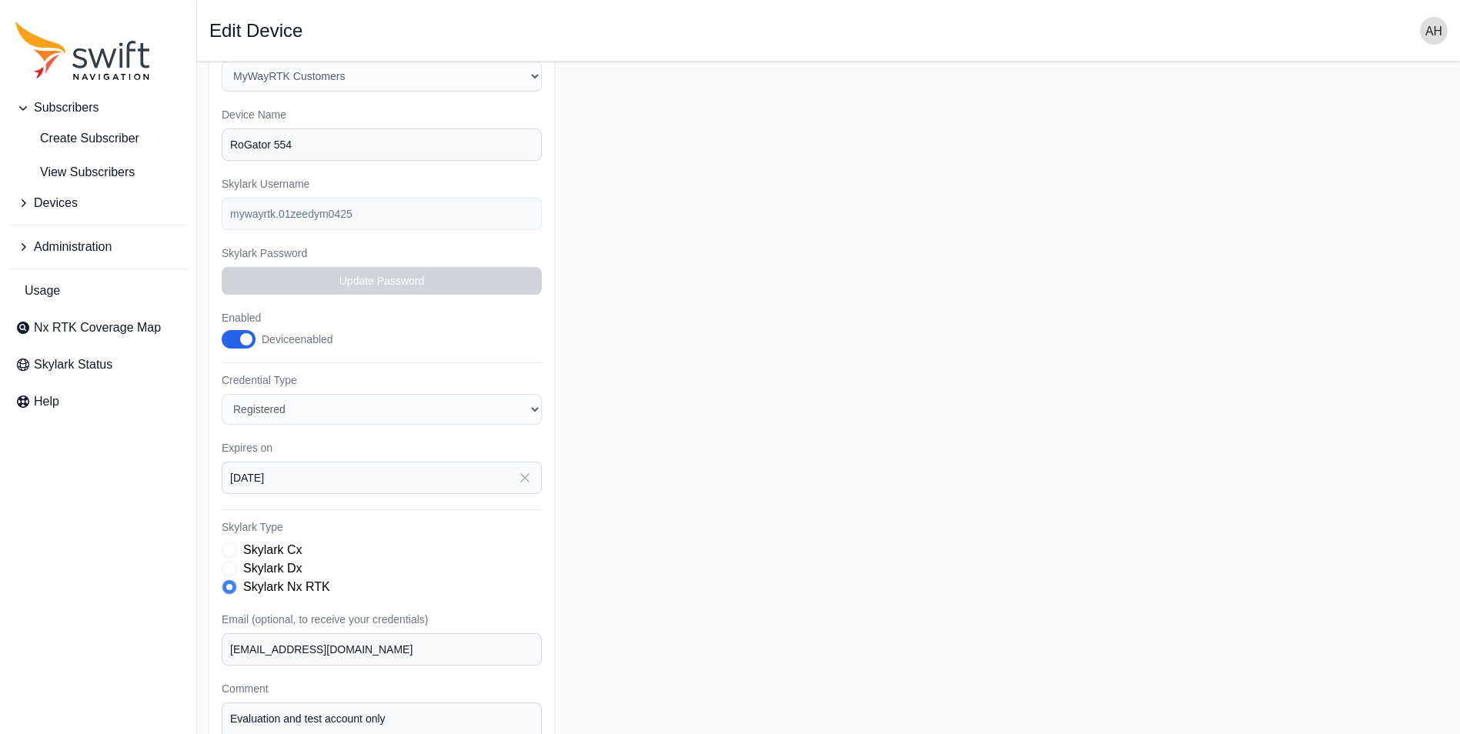
scroll to position [23, 0]
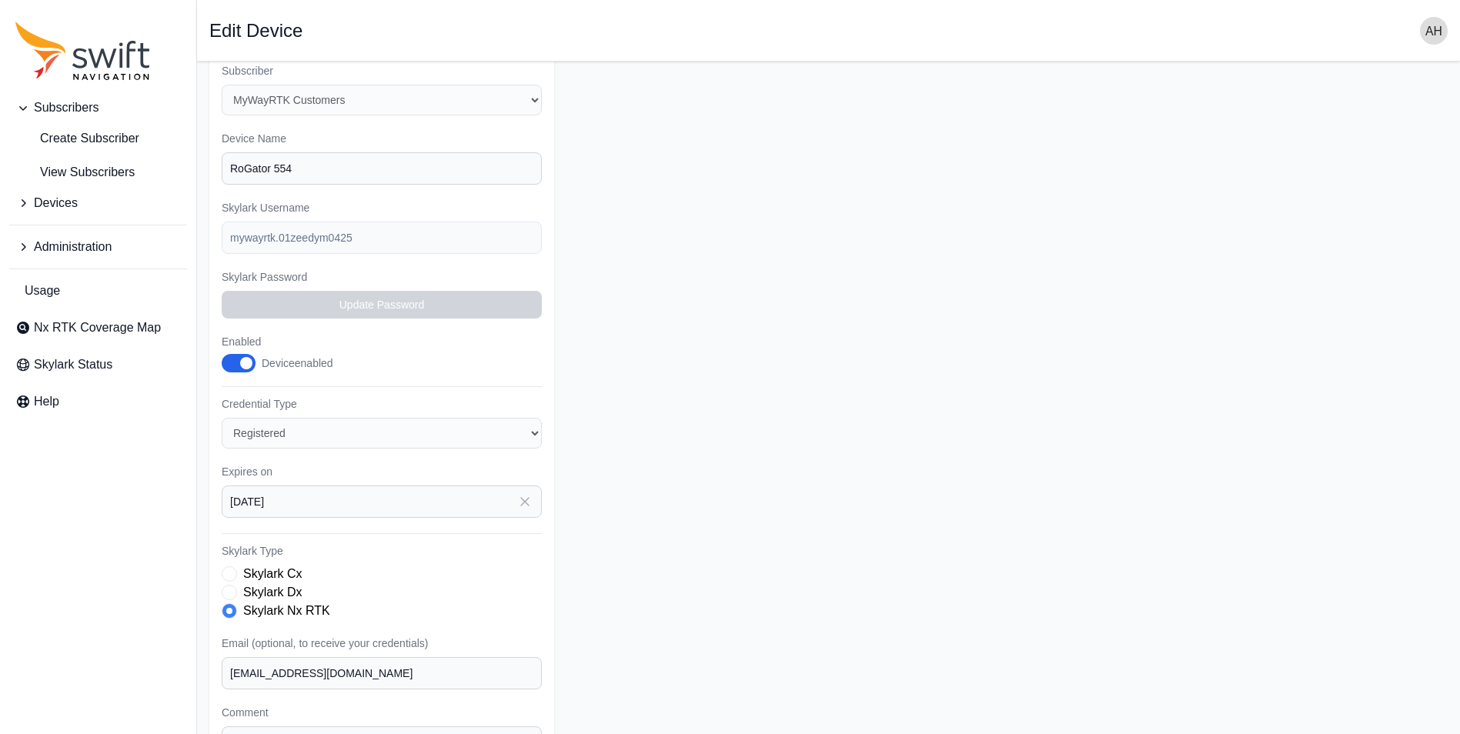
click at [633, 338] on form "Subscriber Select a Subscriber MyWay RTK - [PERSON_NAME] Customers Device Name …" at bounding box center [828, 463] width 1238 height 825
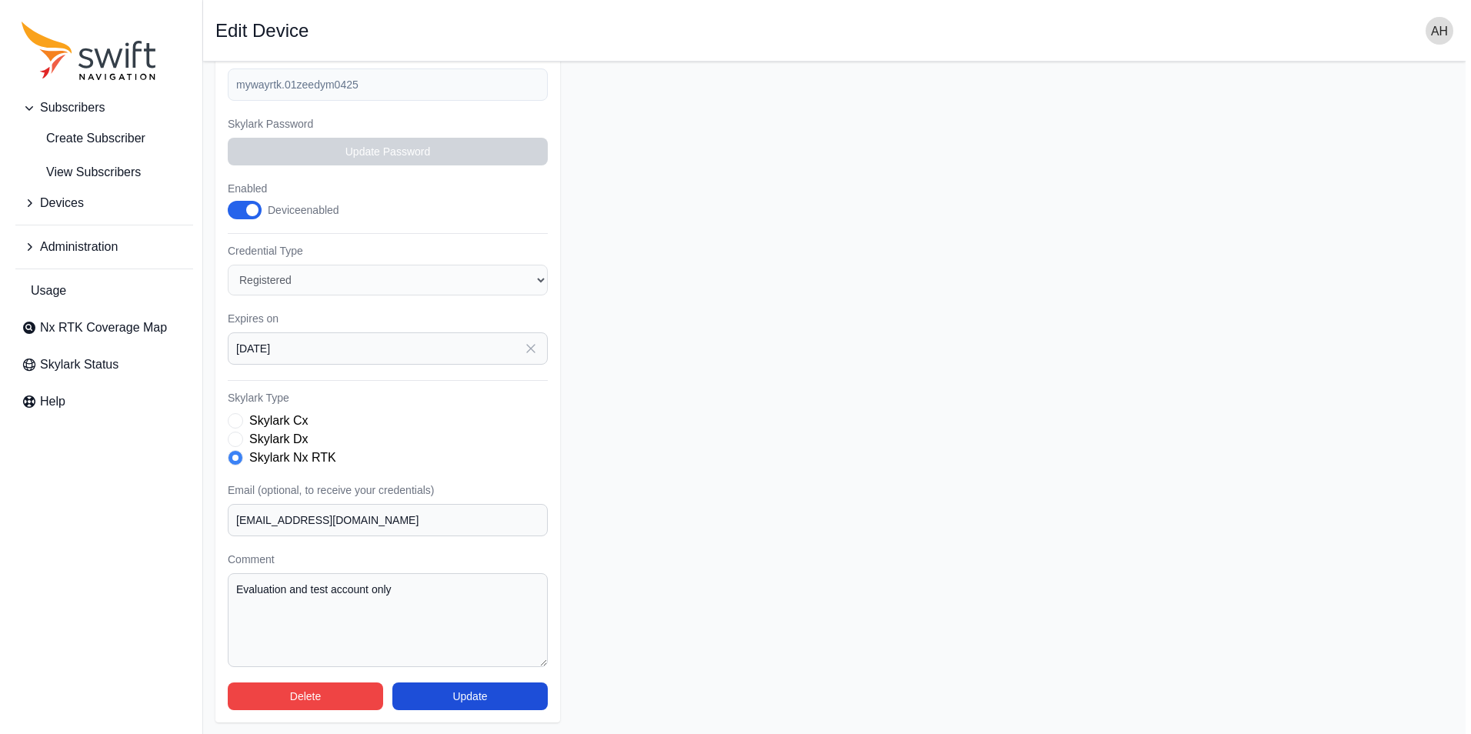
scroll to position [177, 0]
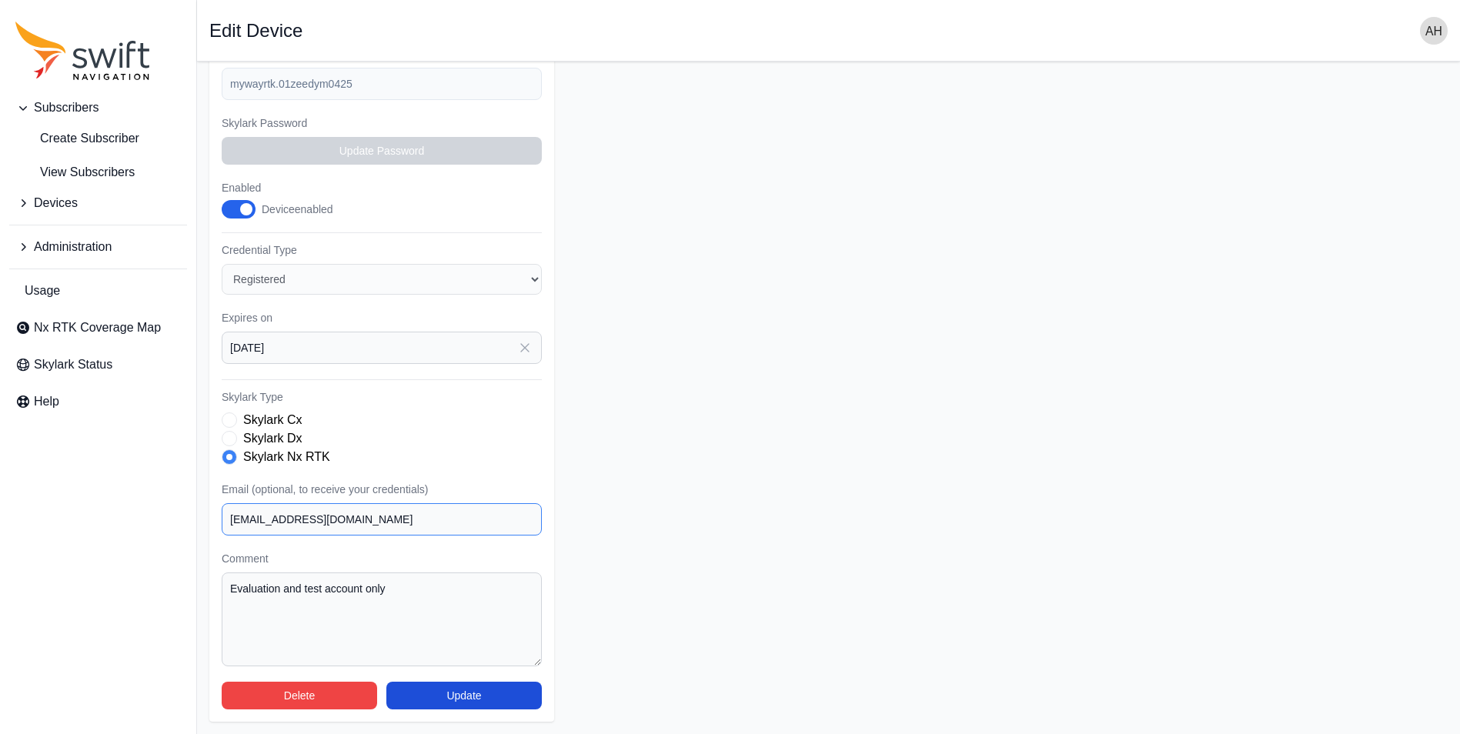
drag, startPoint x: 222, startPoint y: 521, endPoint x: 270, endPoint y: 521, distance: 47.7
click at [270, 521] on input "[EMAIL_ADDRESS][DOMAIN_NAME]" at bounding box center [382, 519] width 320 height 32
click at [375, 531] on input "[EMAIL_ADDRESS][DOMAIN_NAME]" at bounding box center [382, 519] width 320 height 32
click at [320, 699] on button "Delete" at bounding box center [299, 696] width 155 height 28
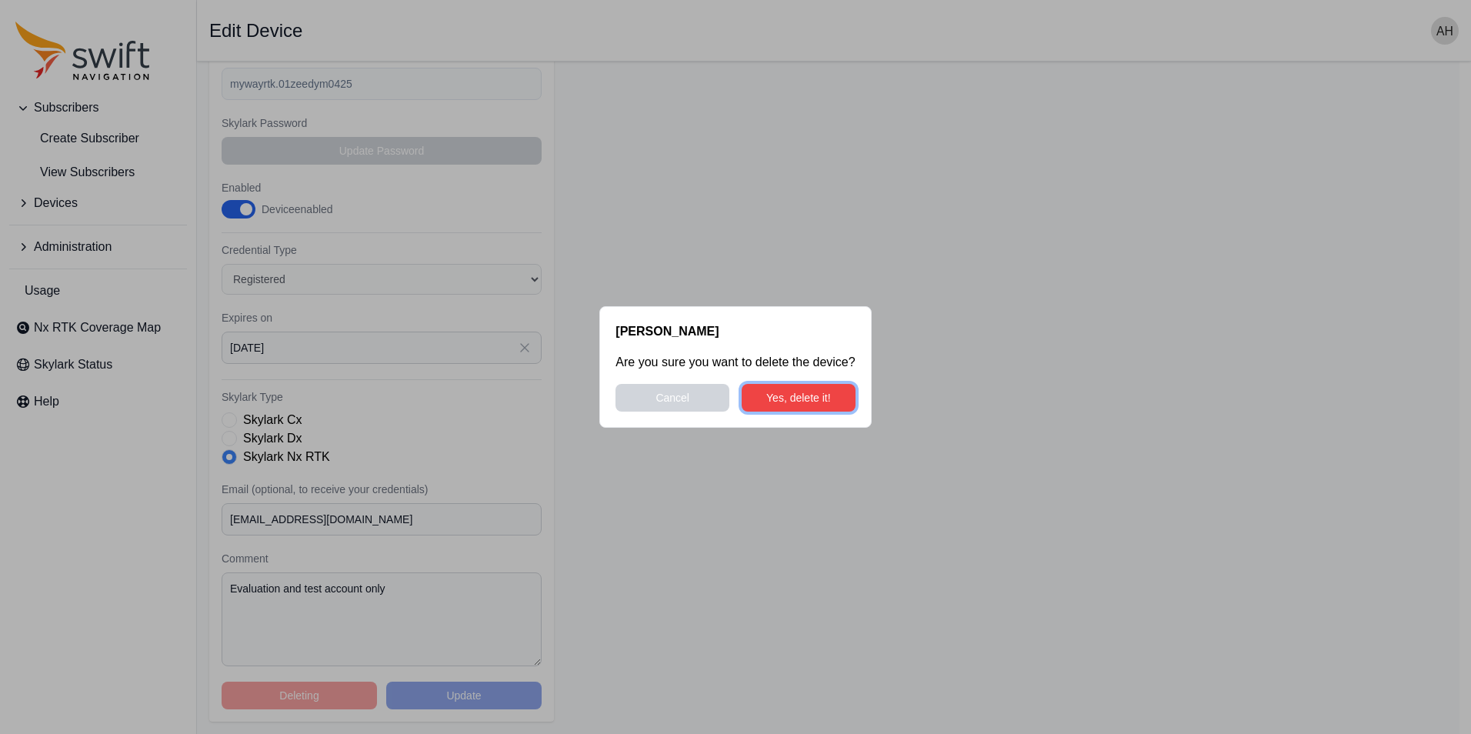
click at [814, 399] on button "Yes, delete it!" at bounding box center [799, 398] width 114 height 28
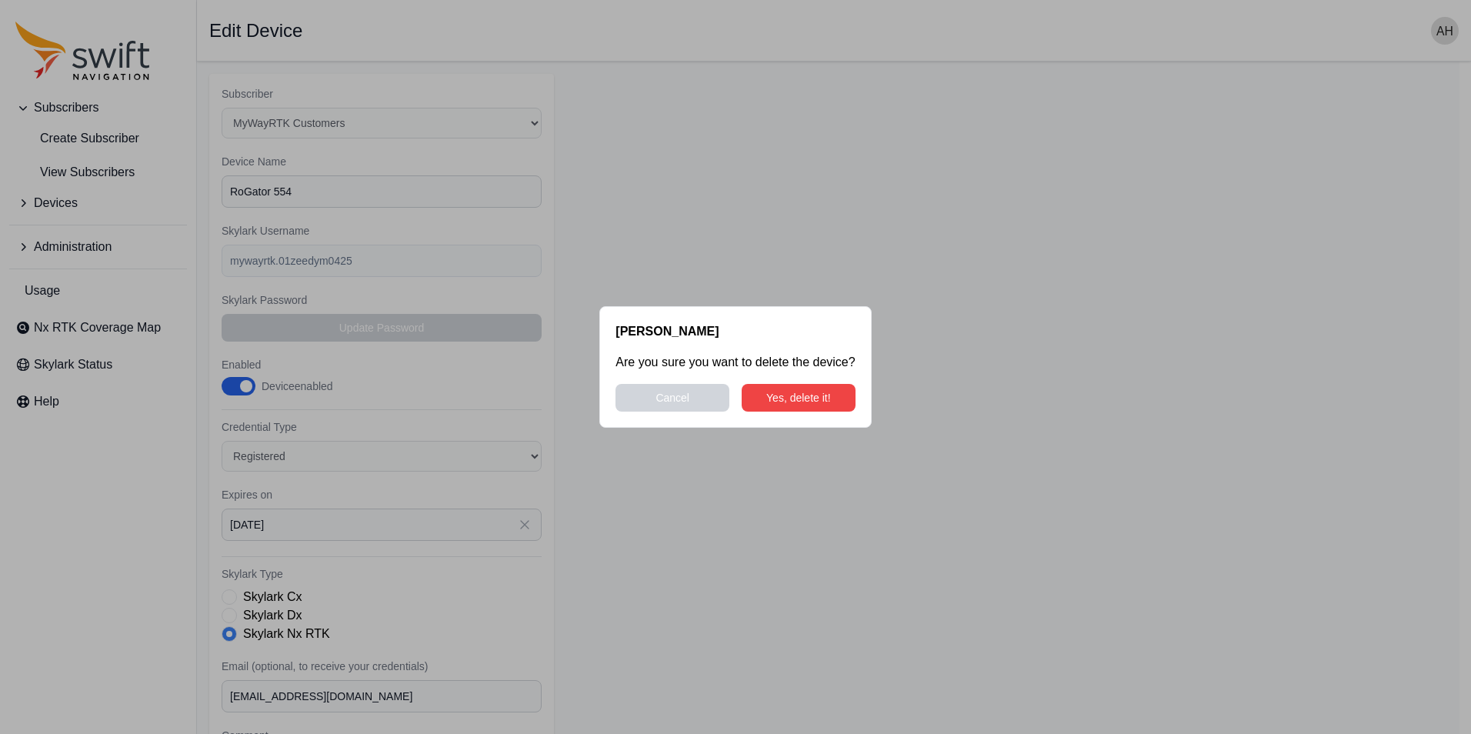
select select "cedde840-5396-42c7-815a-fb24addfc857"
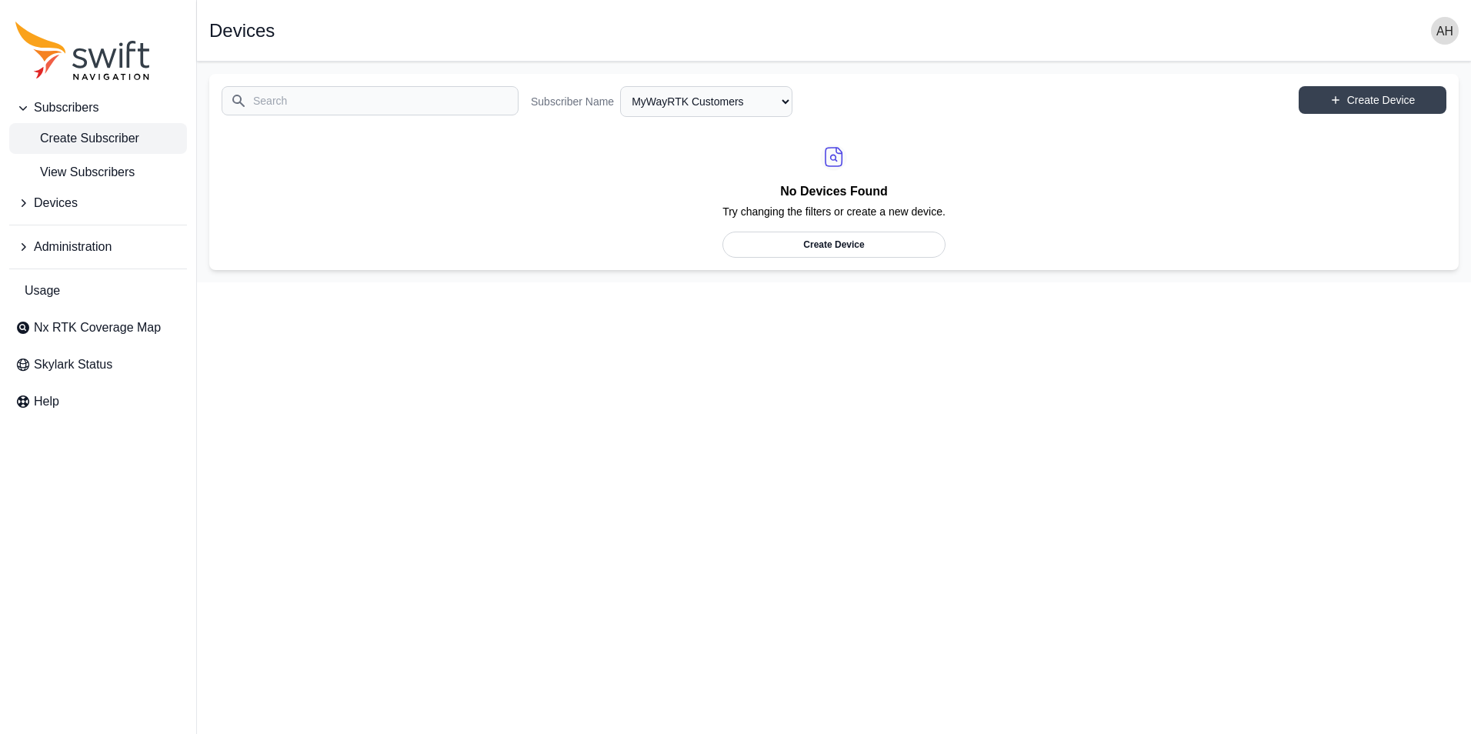
click at [96, 143] on span "Create Subscriber" at bounding box center [77, 138] width 124 height 18
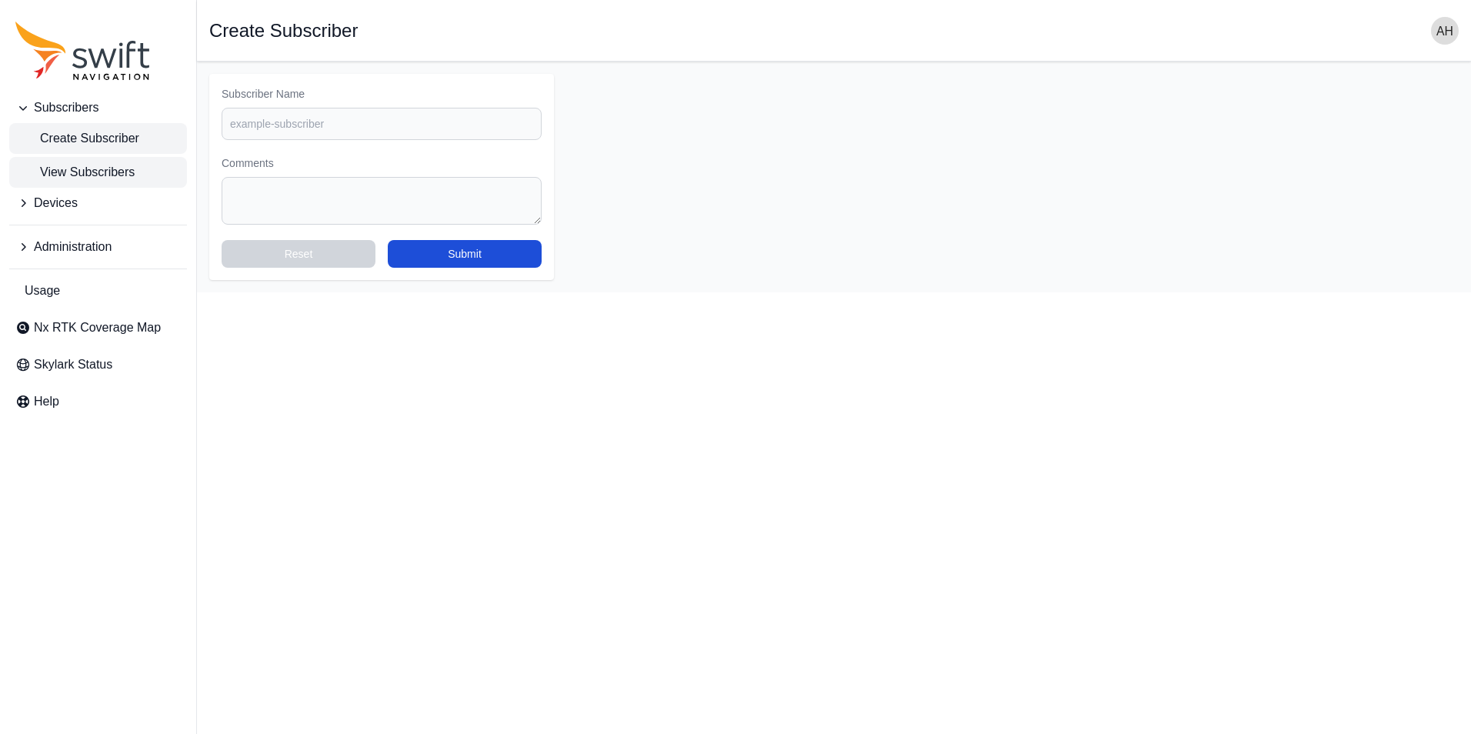
click at [91, 178] on span "View Subscribers" at bounding box center [74, 172] width 119 height 18
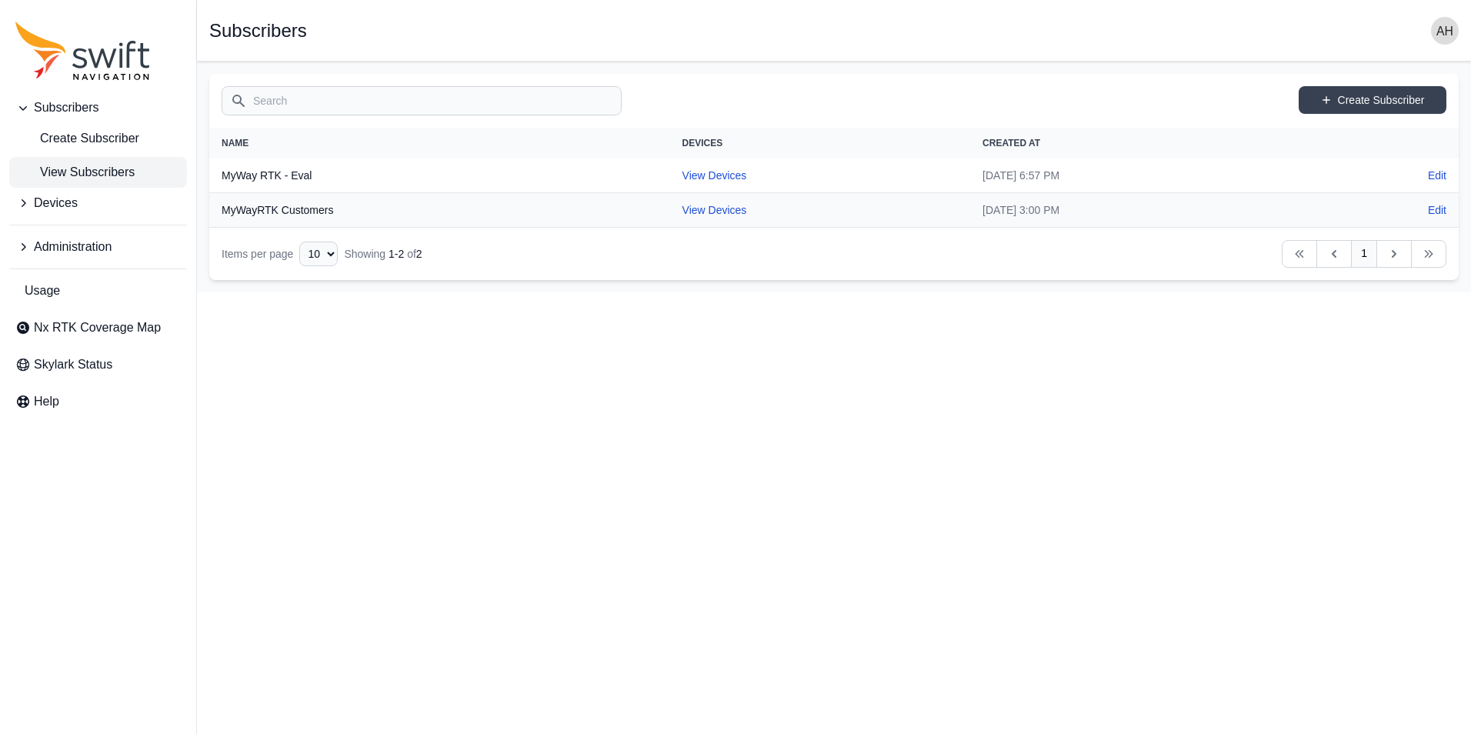
click at [670, 184] on td "View Devices" at bounding box center [820, 175] width 301 height 35
click at [682, 179] on link "View Devices" at bounding box center [714, 175] width 65 height 12
select select "b84e64f4-f35b-40c9-9462-c493e34fdfa1"
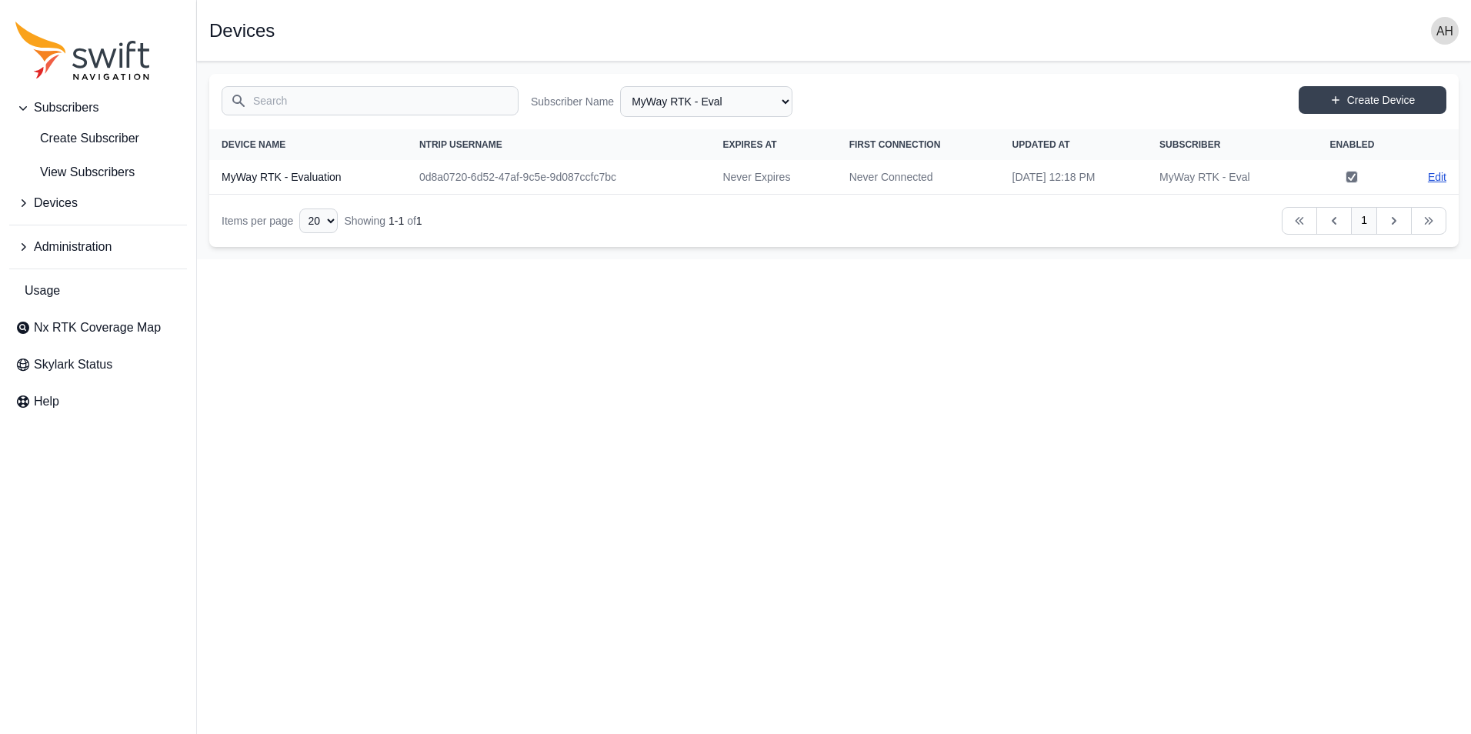
click at [1440, 178] on link "Edit" at bounding box center [1437, 176] width 18 height 15
select select "b84e64f4-f35b-40c9-9462-c493e34fdfa1"
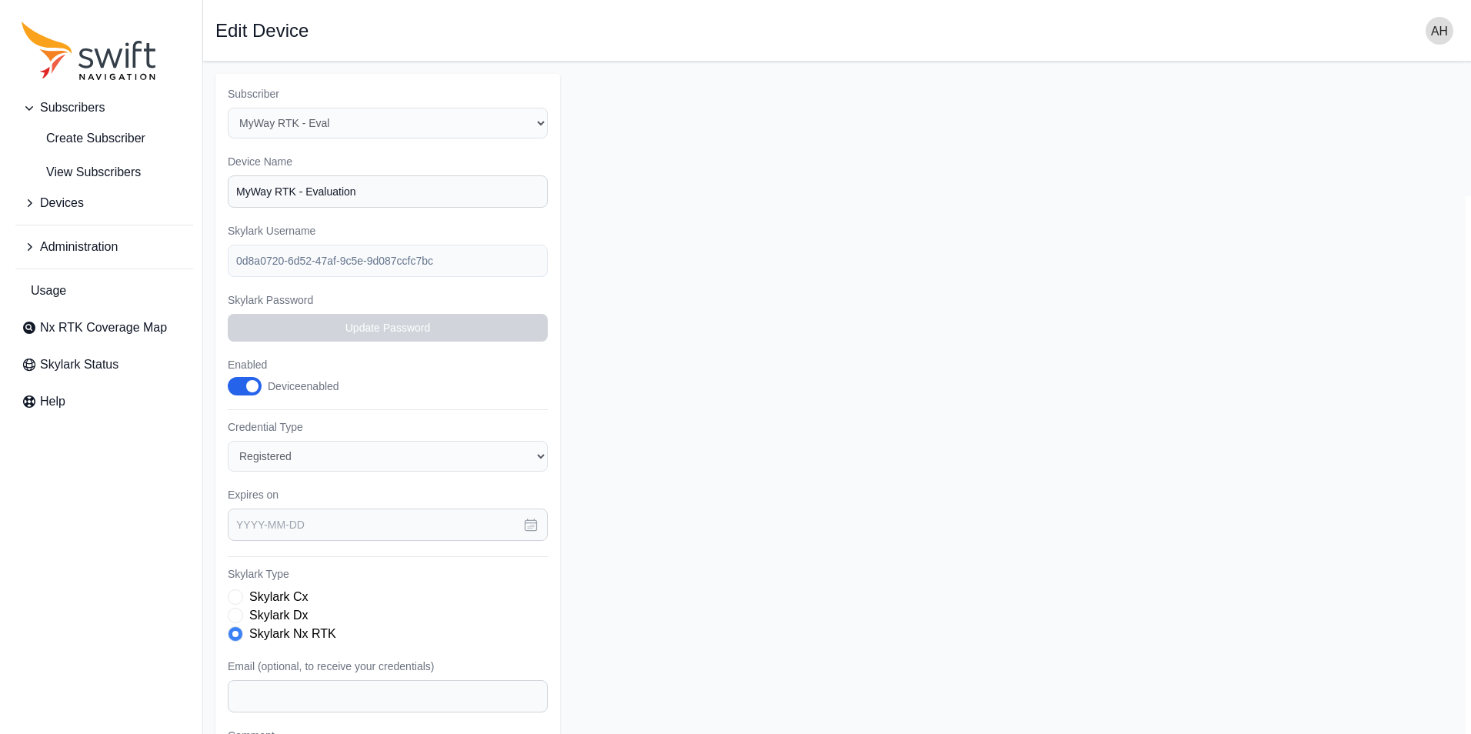
scroll to position [177, 0]
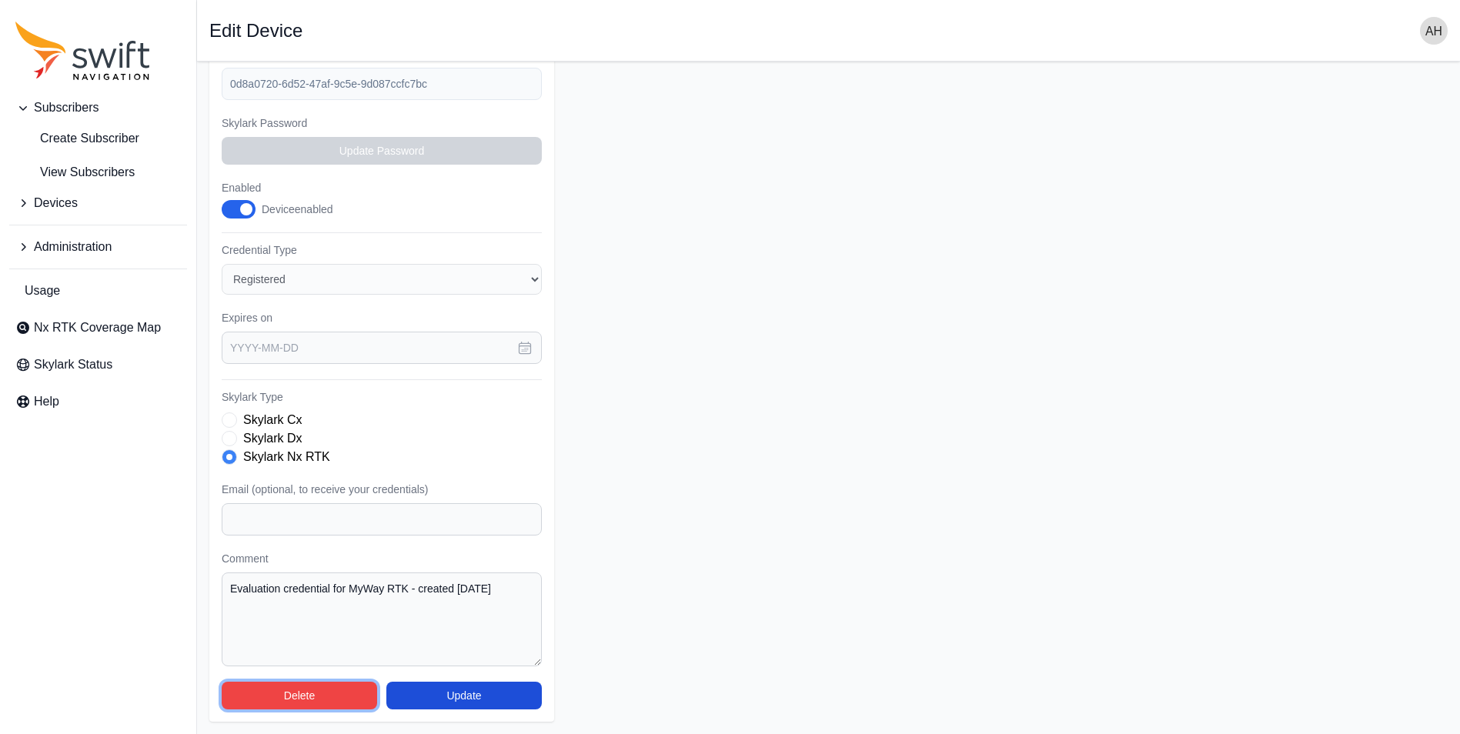
click at [309, 690] on button "Delete" at bounding box center [299, 696] width 155 height 28
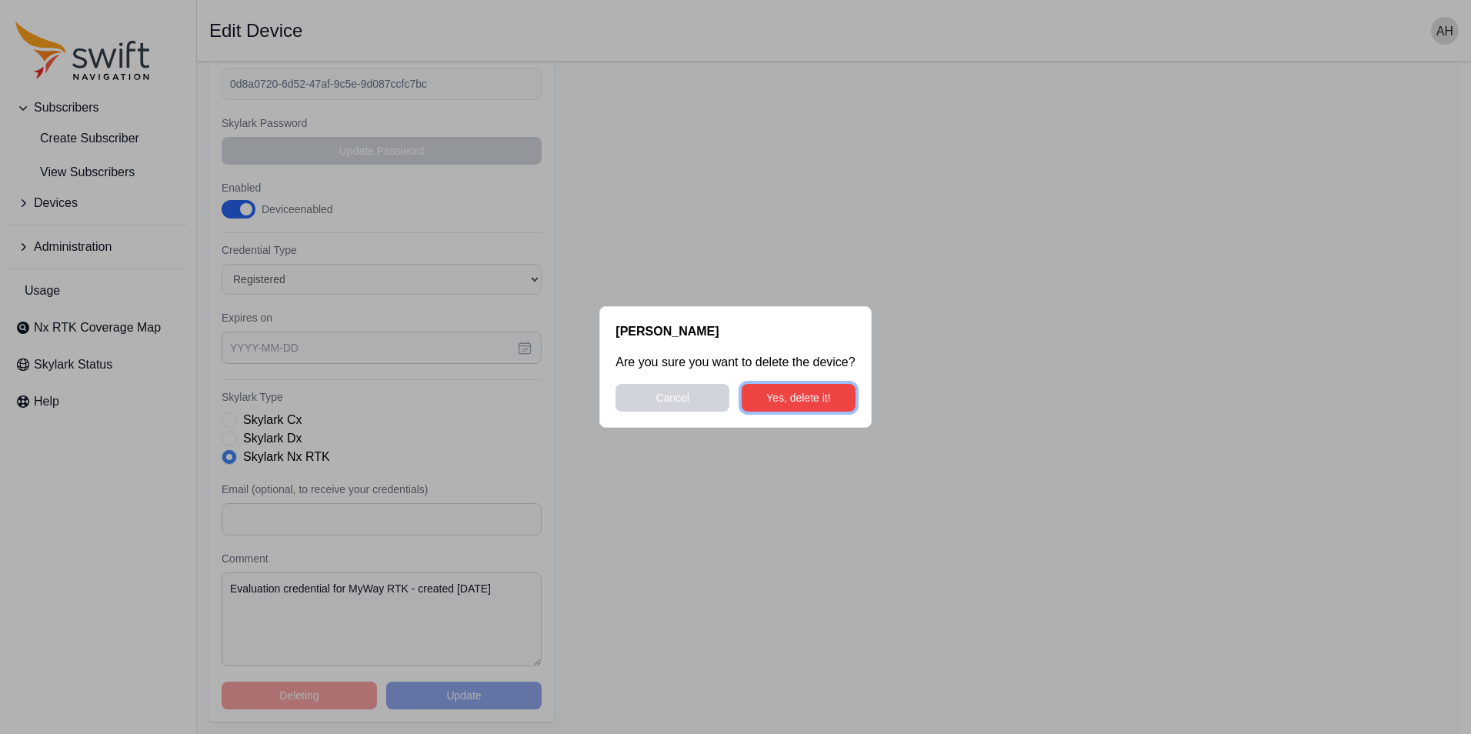
click at [821, 391] on button "Yes, delete it!" at bounding box center [799, 398] width 114 height 28
select select "b84e64f4-f35b-40c9-9462-c493e34fdfa1"
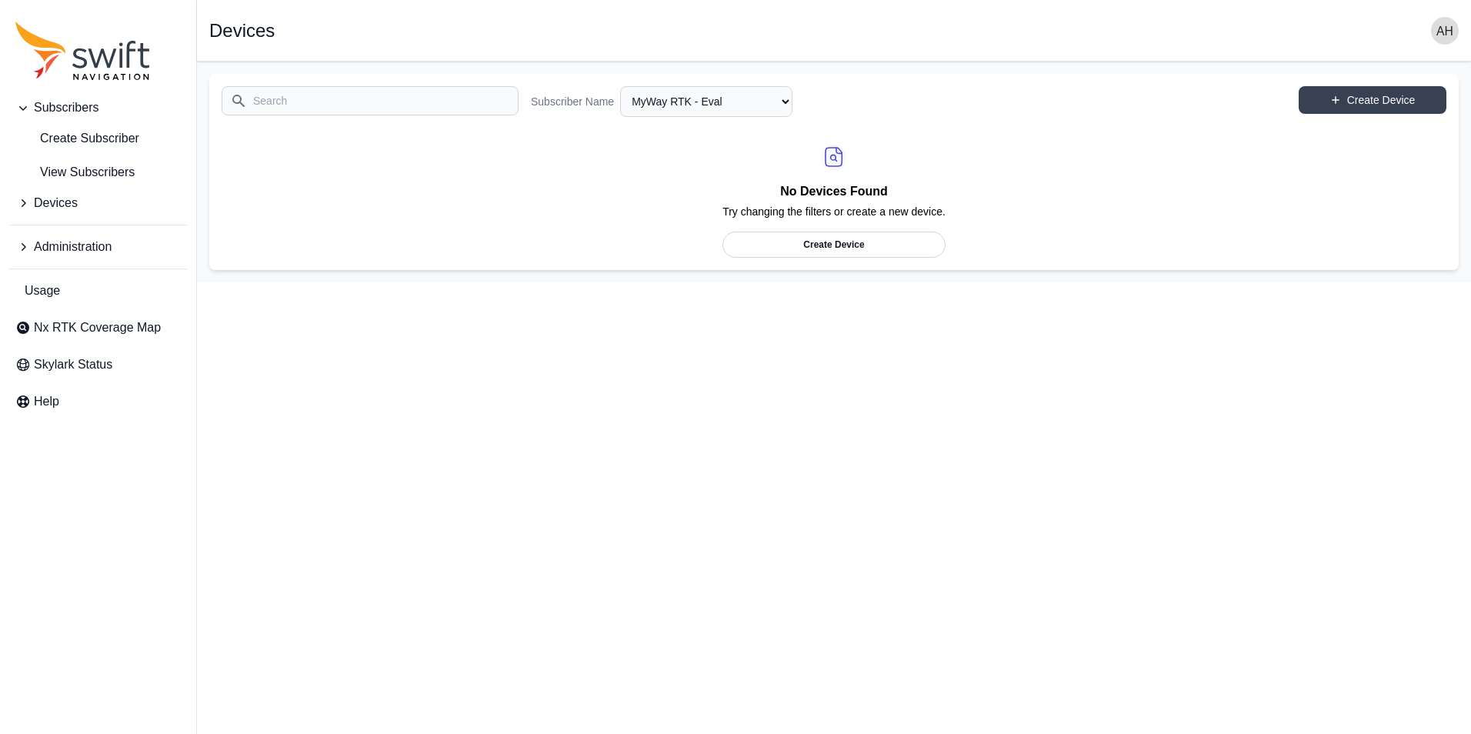
click at [48, 207] on span "Devices" at bounding box center [56, 203] width 44 height 18
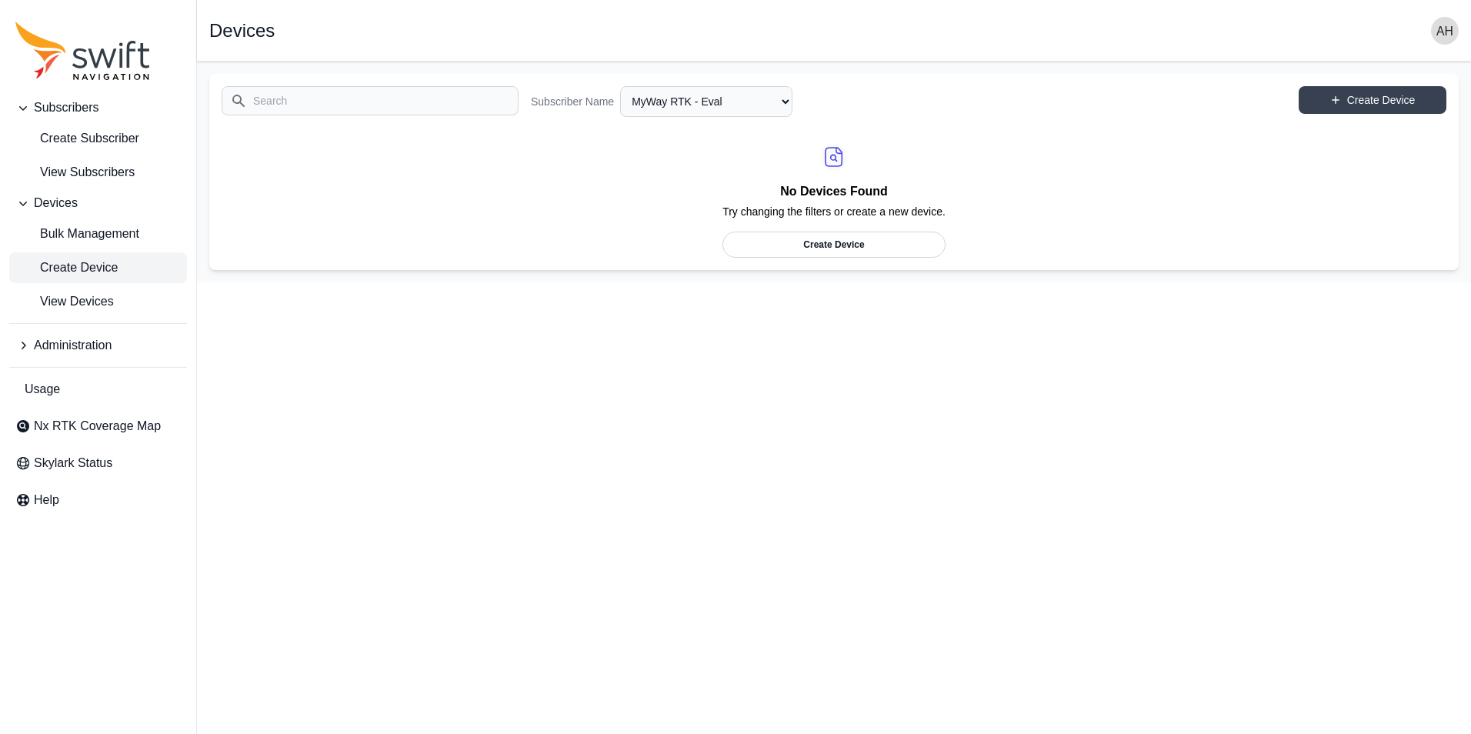
click at [69, 270] on span "Create Device" at bounding box center [66, 268] width 102 height 18
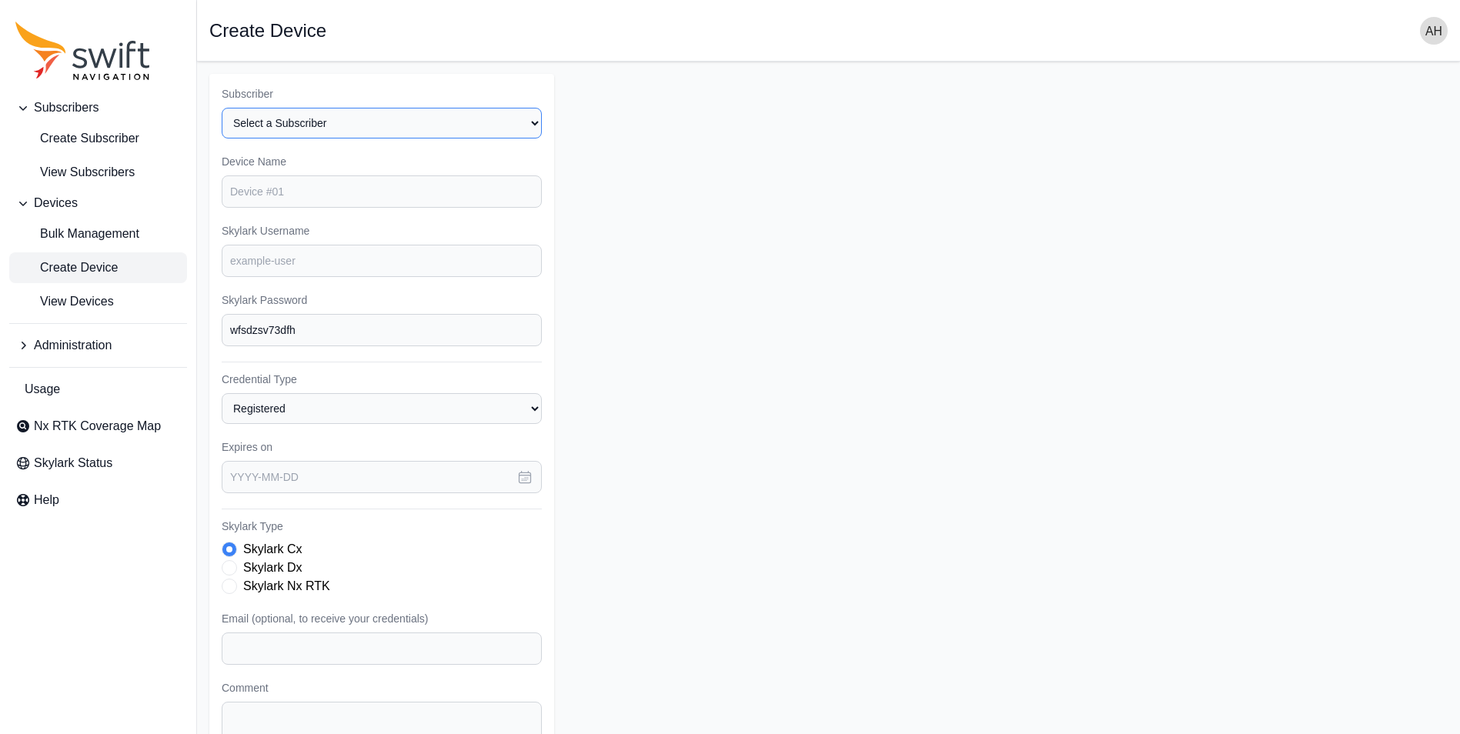
click at [489, 112] on select "Select a Subscriber MyWay RTK - [PERSON_NAME] Customers" at bounding box center [382, 123] width 320 height 31
select select "b84e64f4-f35b-40c9-9462-c493e34fdfa1"
click at [222, 108] on select "Select a Subscriber MyWay RTK - [PERSON_NAME] Customers" at bounding box center [382, 123] width 320 height 31
click at [335, 195] on input "Device Name" at bounding box center [382, 191] width 320 height 32
click at [349, 195] on input "MyWay Test" at bounding box center [382, 191] width 320 height 32
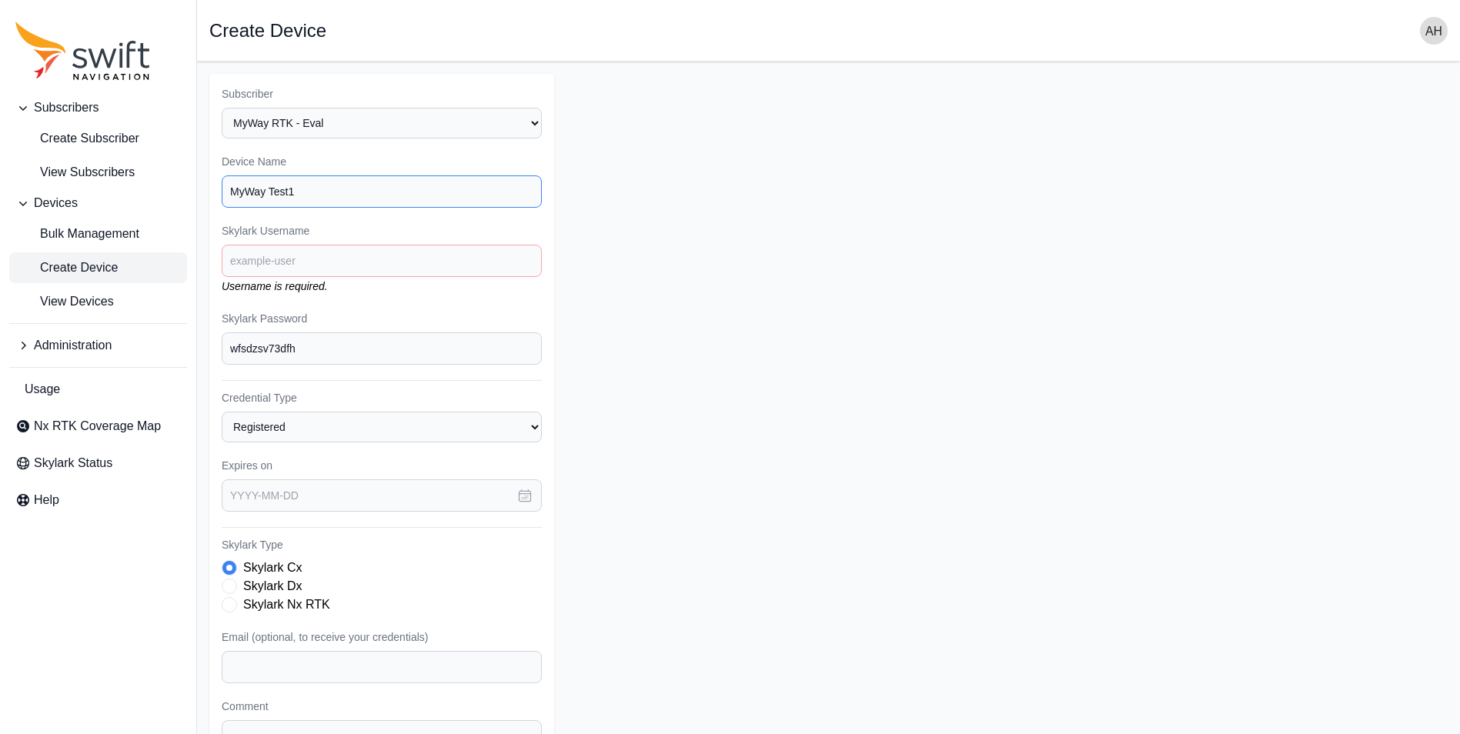
type input "MyWay Test1"
click at [335, 251] on input "Skylark Username" at bounding box center [382, 261] width 320 height 32
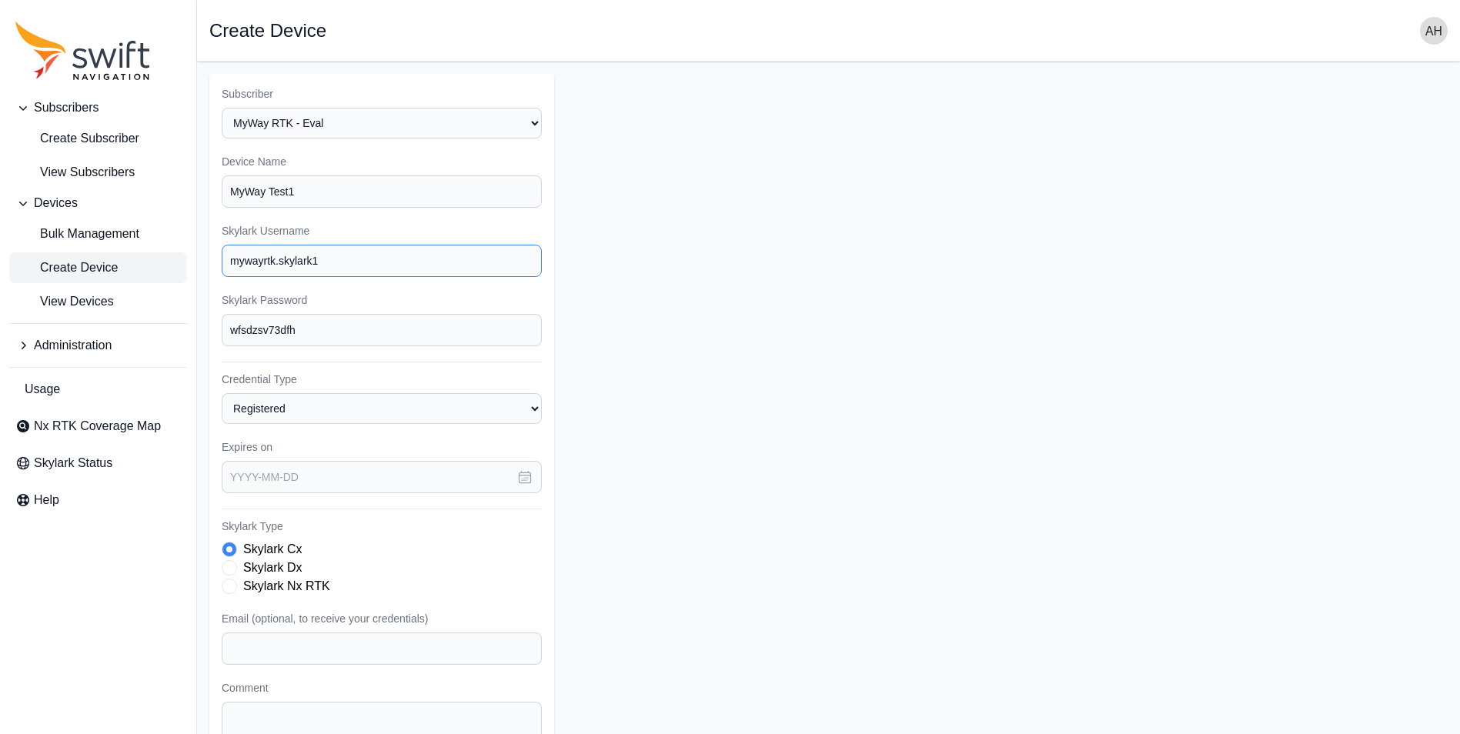
type input "mywayrtk.skylark1"
drag, startPoint x: 329, startPoint y: 259, endPoint x: 215, endPoint y: 245, distance: 114.6
click at [215, 245] on div "Subscriber Select a Subscriber MyWay RTK - [PERSON_NAME] Customers Device Name …" at bounding box center [381, 462] width 345 height 777
click at [308, 324] on input "wfsdzsv73dfh" at bounding box center [382, 330] width 320 height 32
drag, startPoint x: 302, startPoint y: 329, endPoint x: 145, endPoint y: 340, distance: 157.3
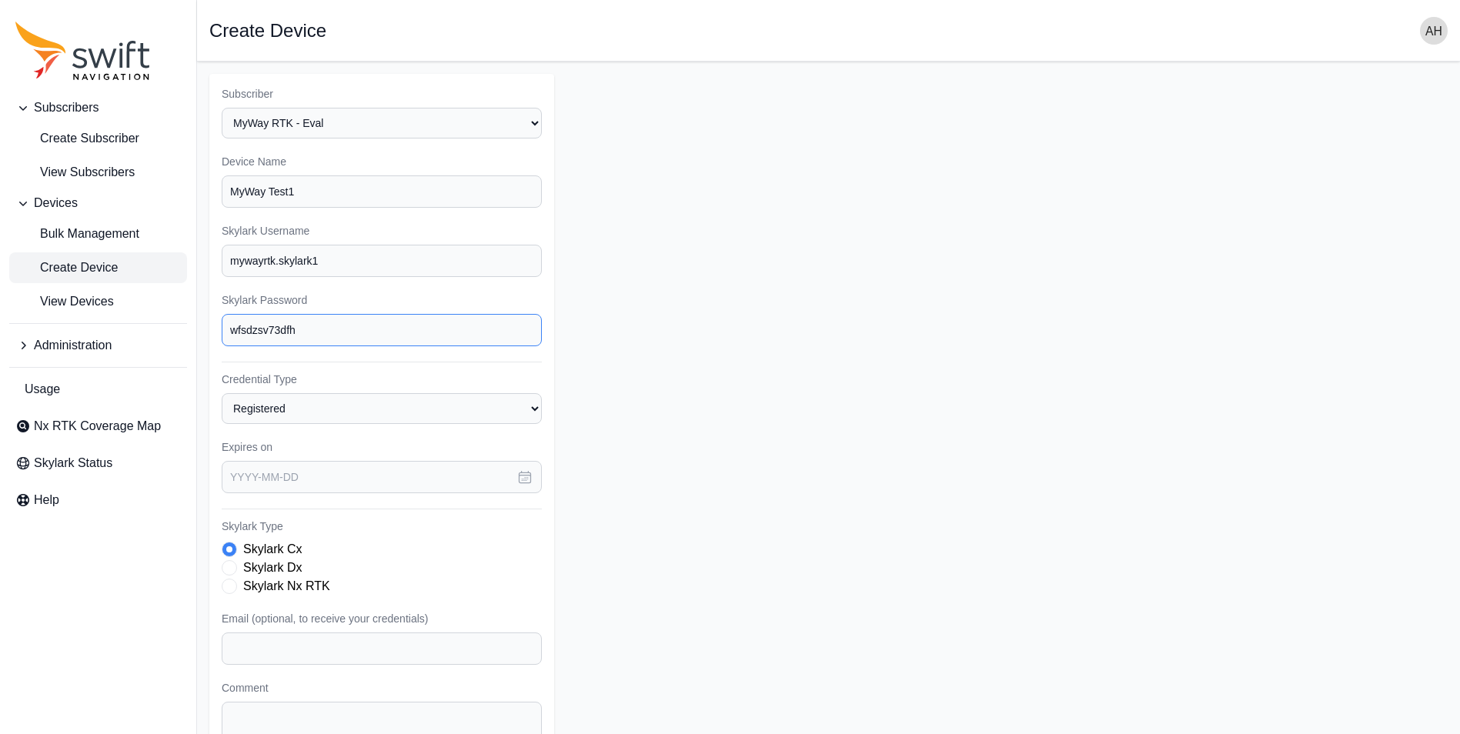
click at [107, 329] on div "Subscribers Create Subscriber View Subscribers Devices Bulk Management Create D…" at bounding box center [730, 463] width 1460 height 802
click at [523, 469] on icon "button" at bounding box center [524, 476] width 15 height 15
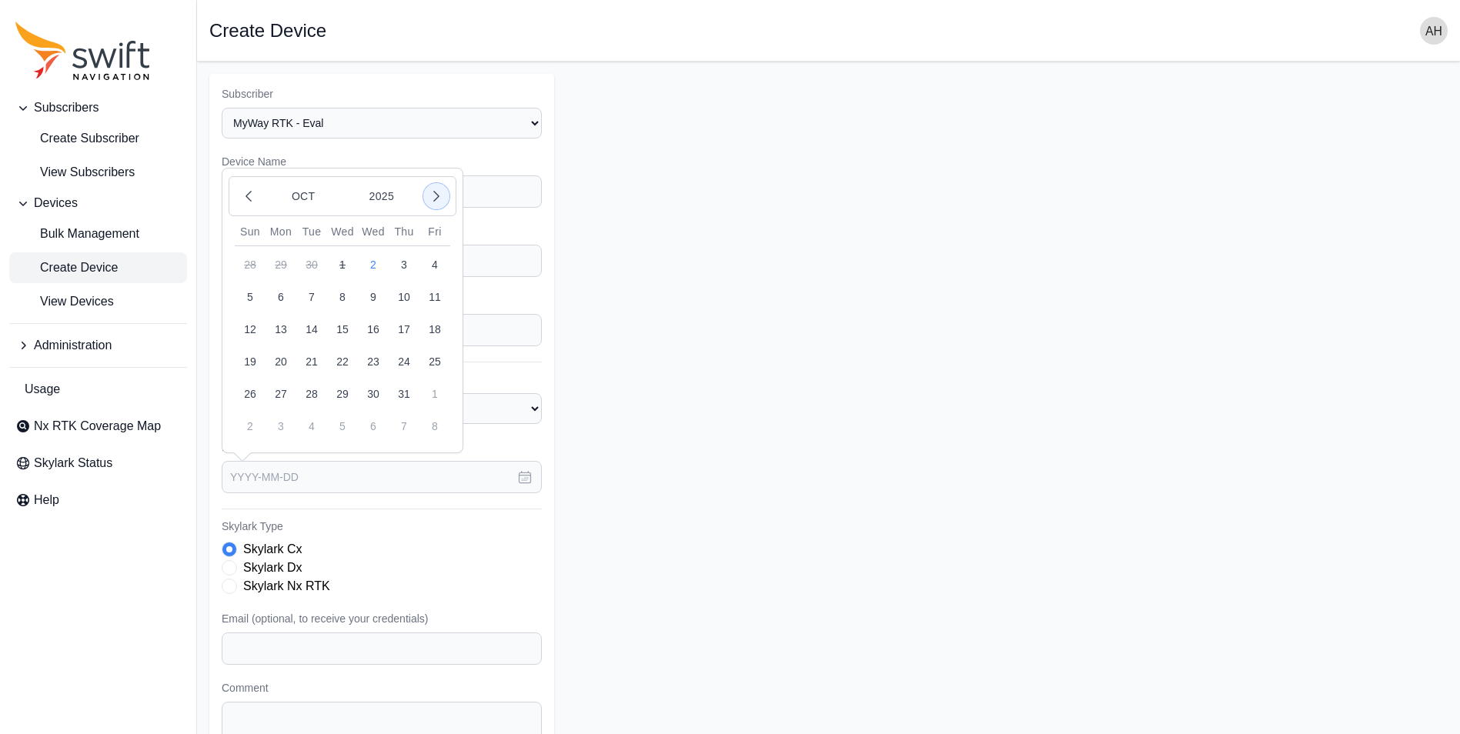
click at [434, 198] on icon "button" at bounding box center [436, 196] width 15 height 15
click at [398, 197] on button "2025" at bounding box center [382, 196] width 74 height 29
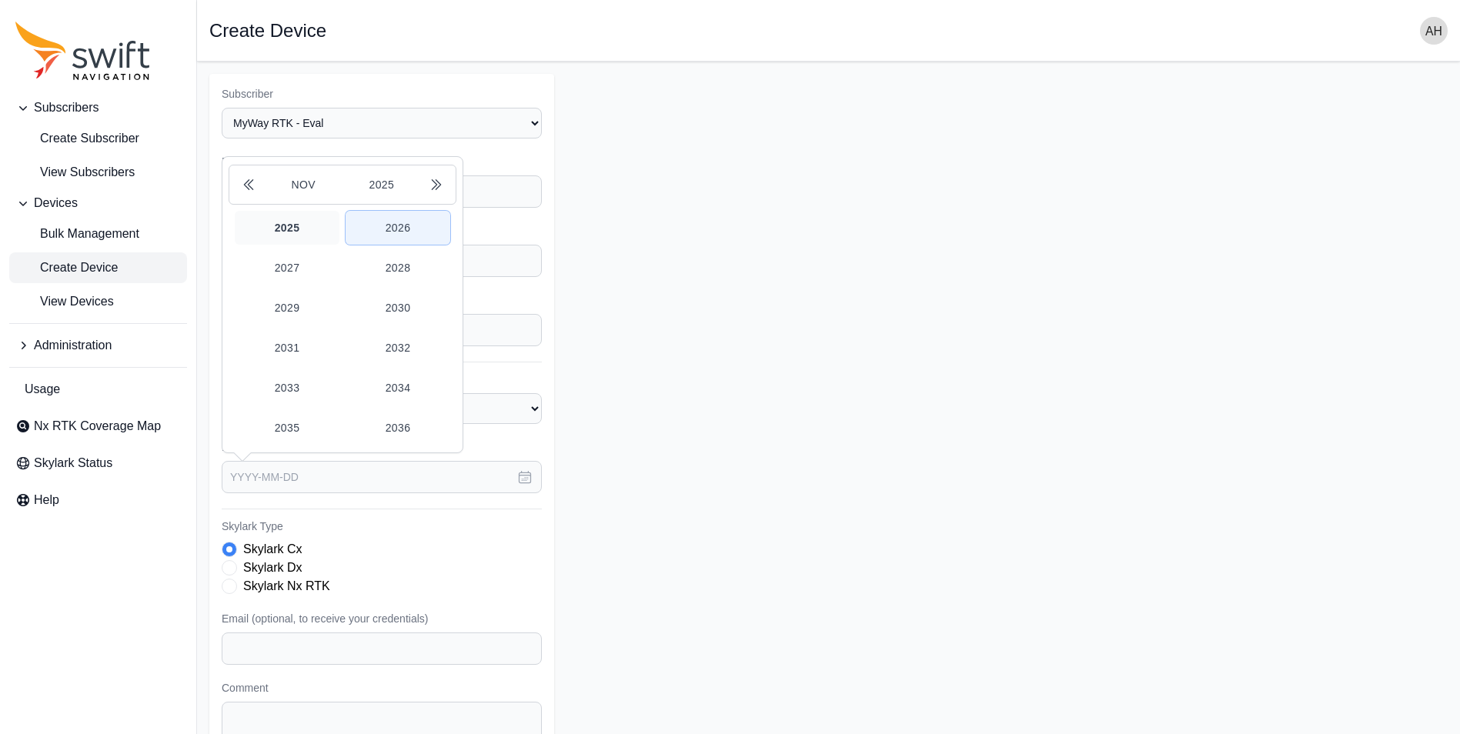
click at [388, 224] on button "2026" at bounding box center [397, 228] width 105 height 34
click at [251, 201] on icon "button" at bounding box center [248, 197] width 5 height 10
click at [375, 264] on button "1" at bounding box center [373, 264] width 31 height 31
type input "[DATE]"
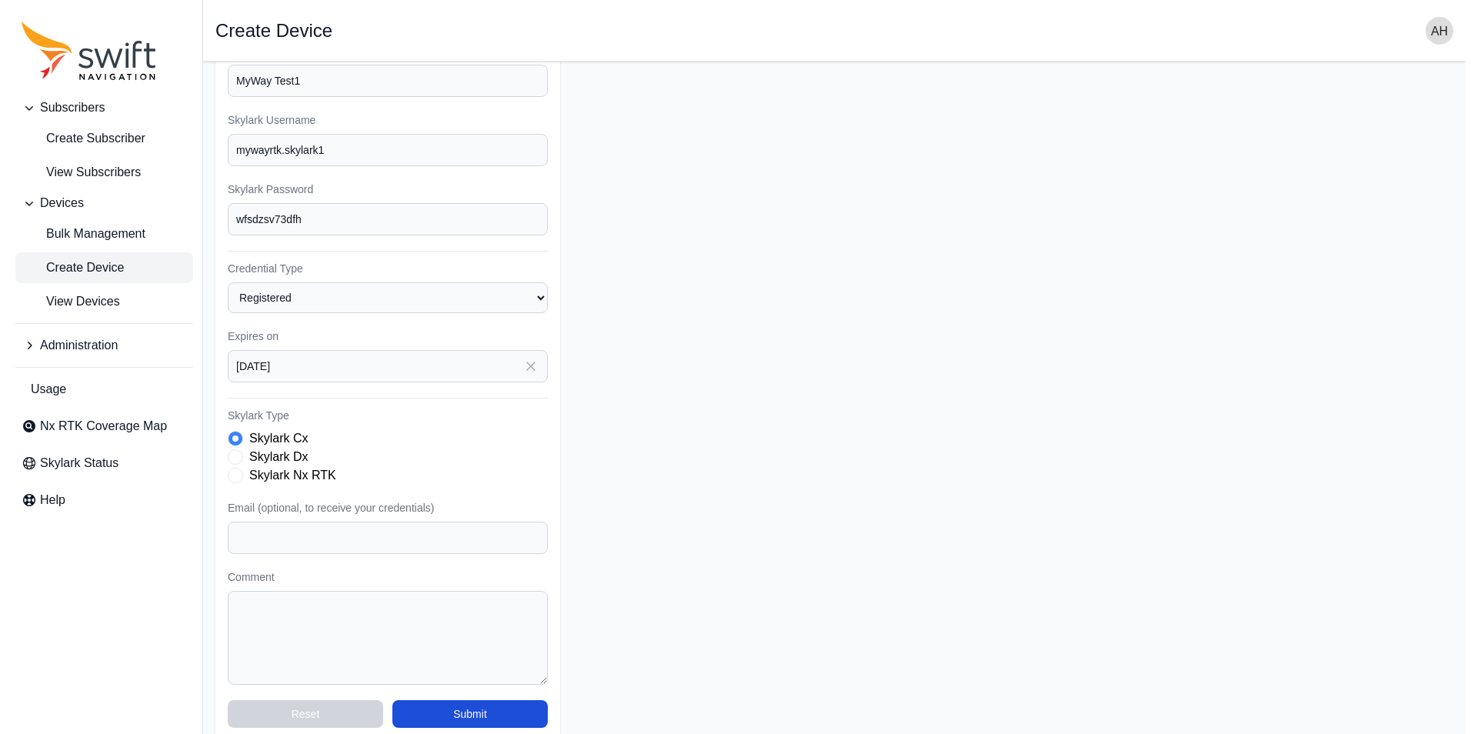
scroll to position [129, 0]
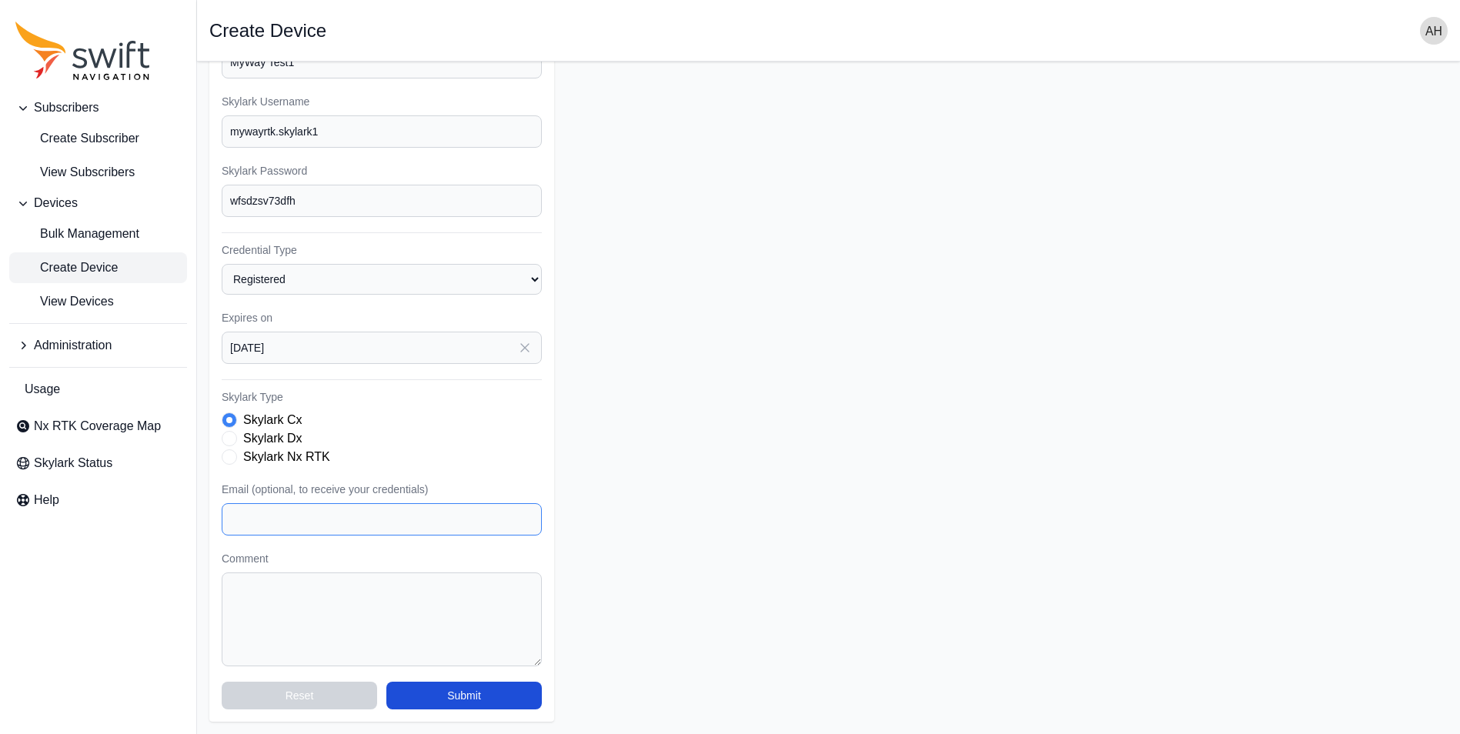
click at [362, 508] on input "Email (optional, to receive your credentials)" at bounding box center [382, 519] width 320 height 32
click at [237, 455] on div "Skylark Nx RTK" at bounding box center [382, 457] width 320 height 18
click at [226, 463] on span "Skylark Type" at bounding box center [229, 456] width 15 height 15
click at [277, 515] on input "Email (optional, to receive your credentials)" at bounding box center [382, 519] width 320 height 32
type input "[EMAIL_ADDRESS][DOMAIN_NAME]"
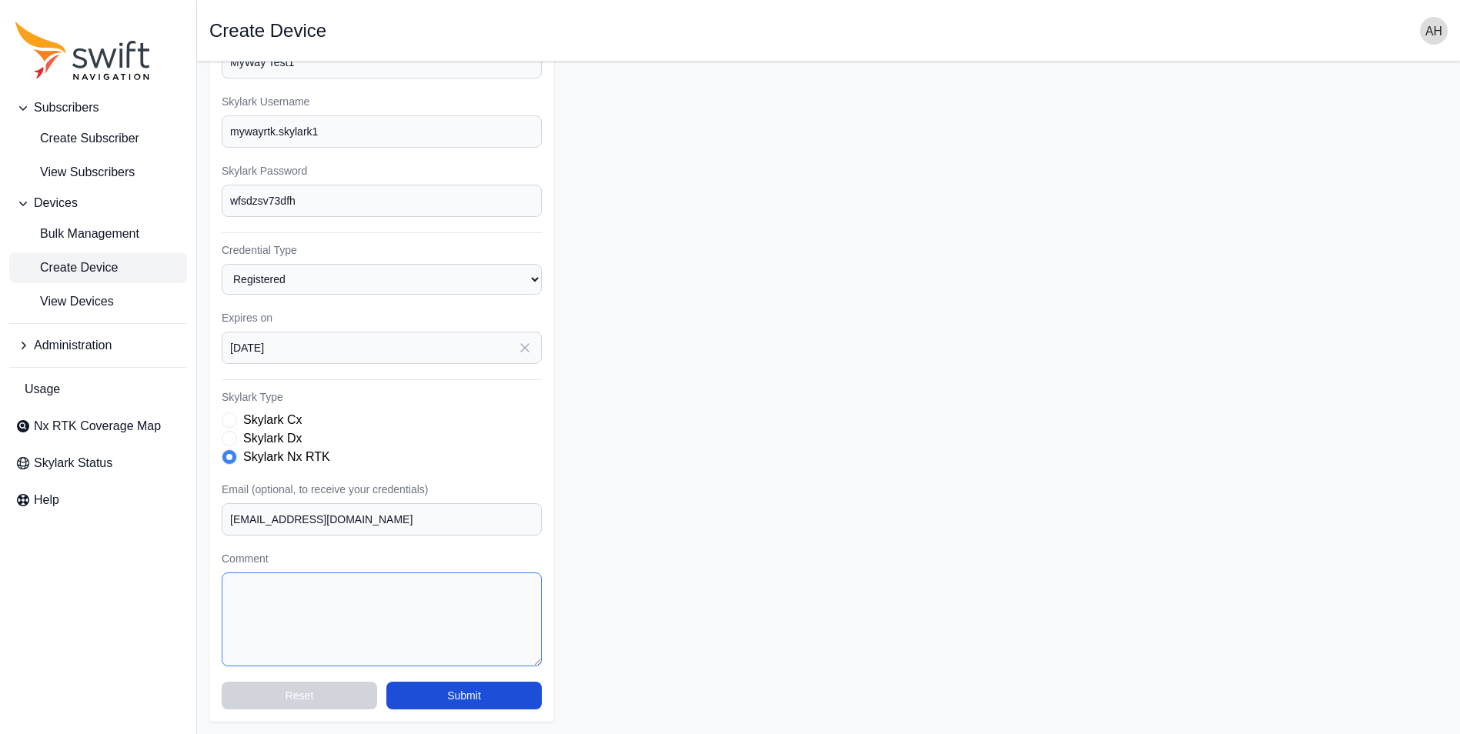
click at [279, 614] on textarea "Comment" at bounding box center [382, 619] width 320 height 94
type textarea "Test account for Nx and MyWay"
click at [477, 690] on button "Submit" at bounding box center [463, 696] width 155 height 28
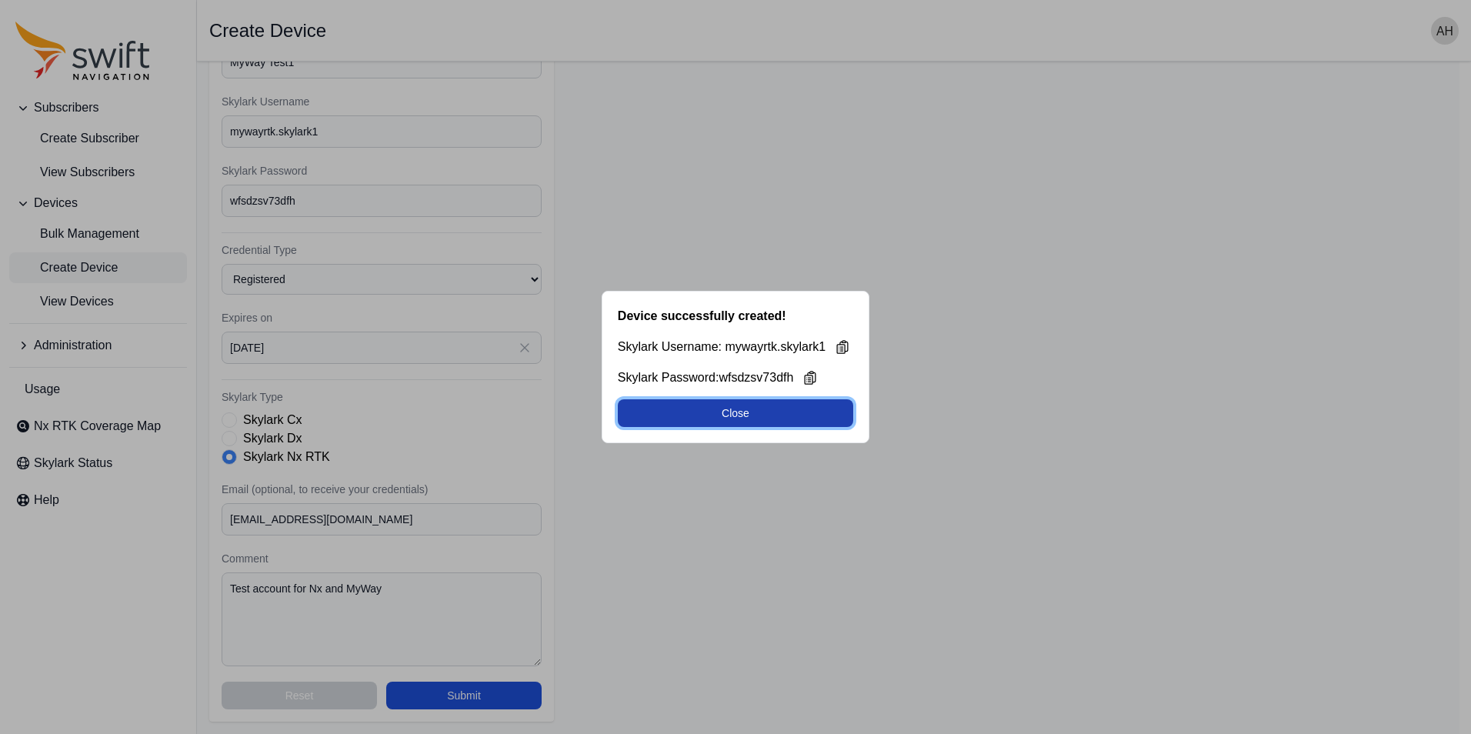
click at [742, 409] on button "Close" at bounding box center [735, 413] width 235 height 28
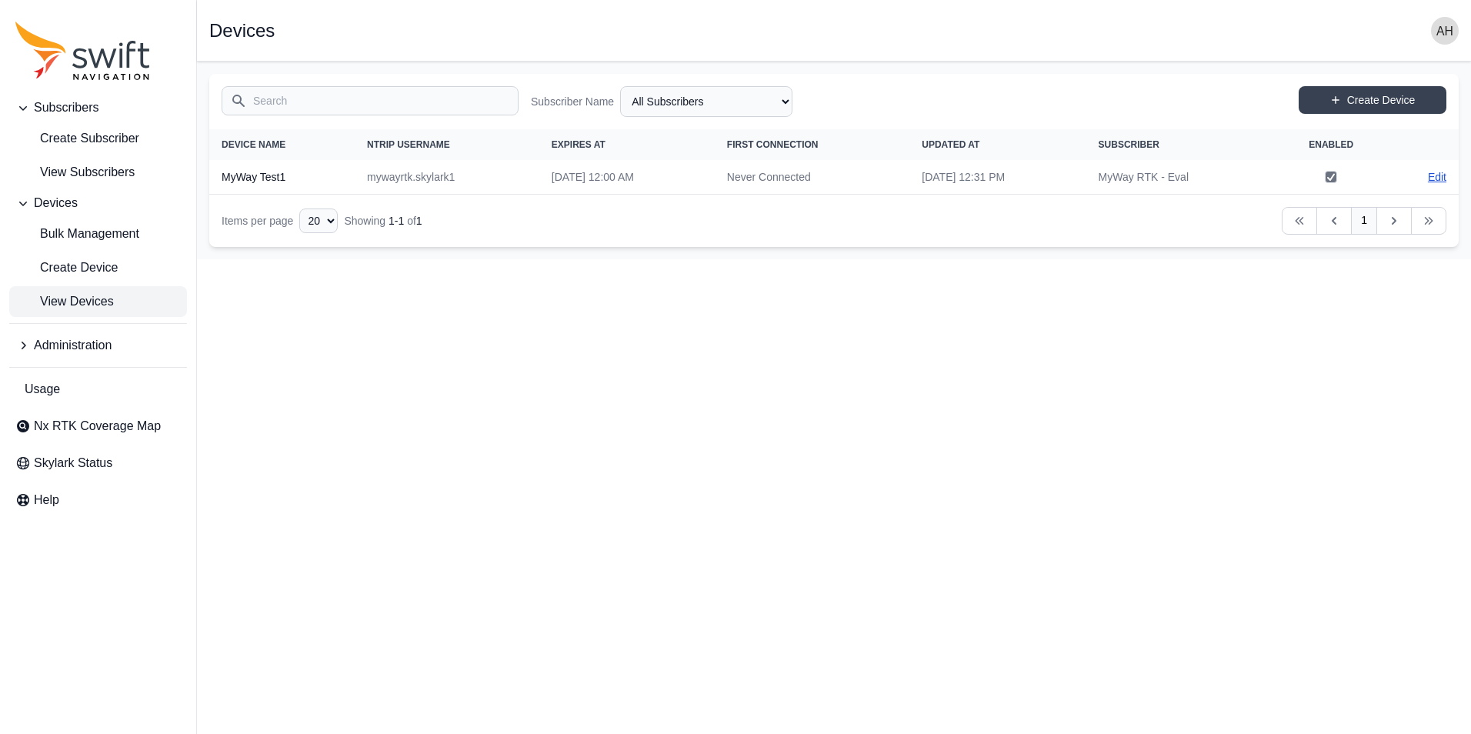
click at [1441, 177] on link "Edit" at bounding box center [1437, 176] width 18 height 15
select select "b84e64f4-f35b-40c9-9462-c493e34fdfa1"
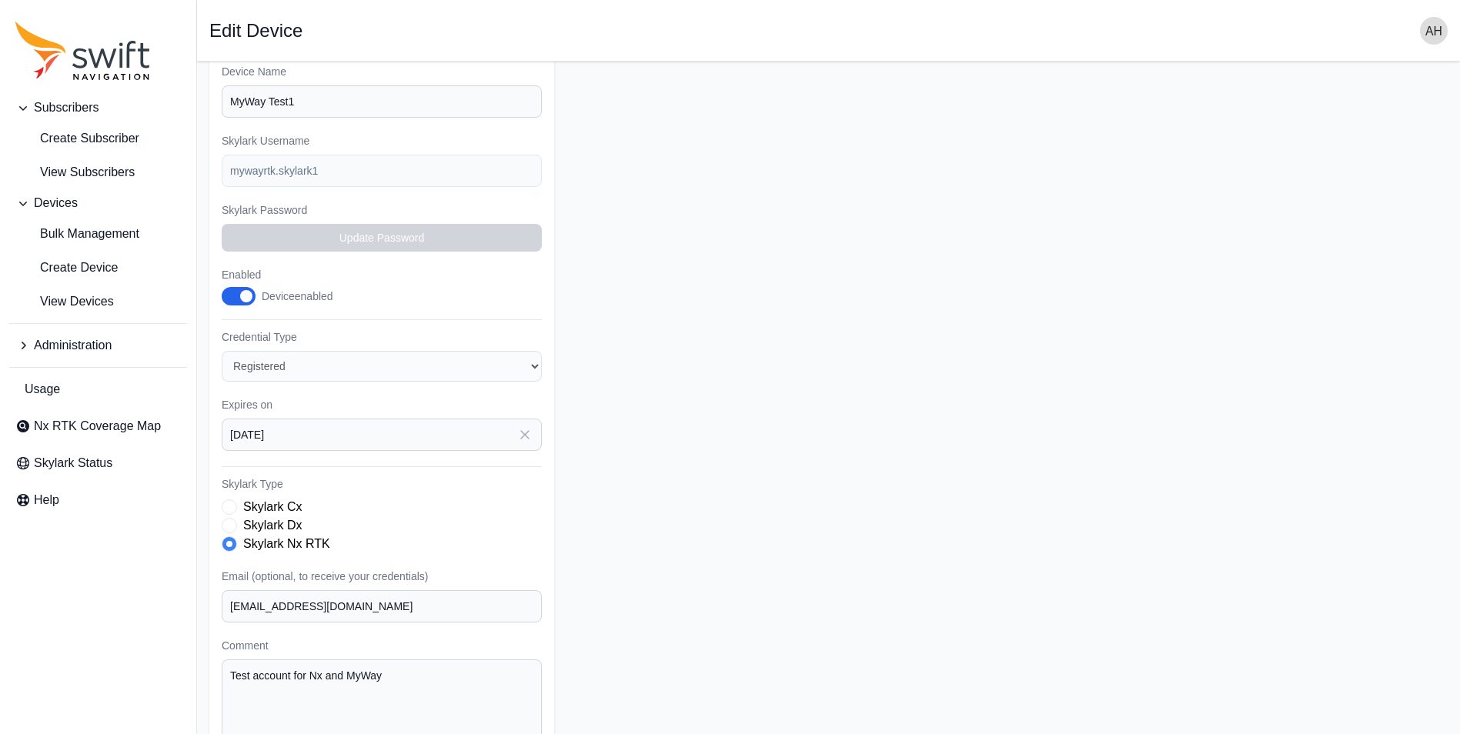
scroll to position [177, 0]
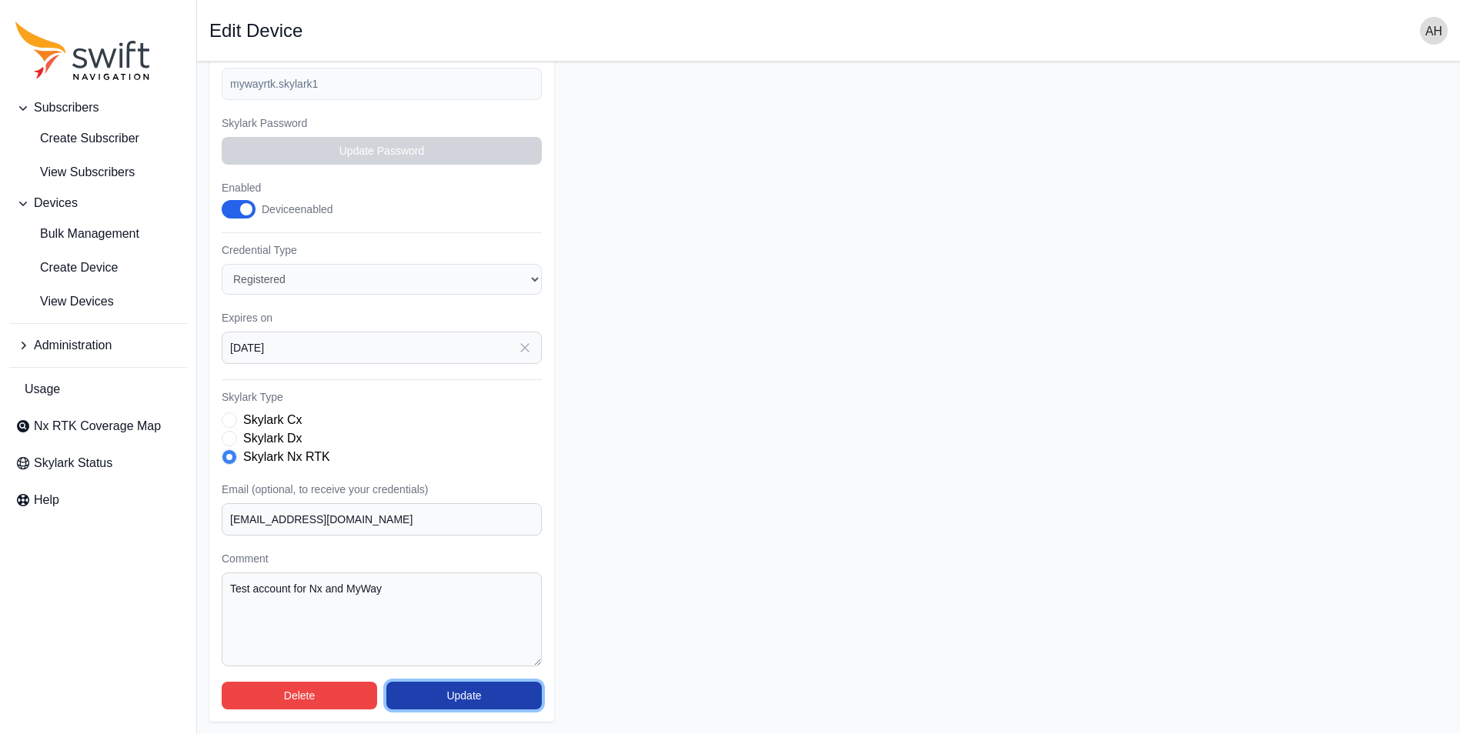
click at [469, 692] on button "Update" at bounding box center [463, 696] width 155 height 28
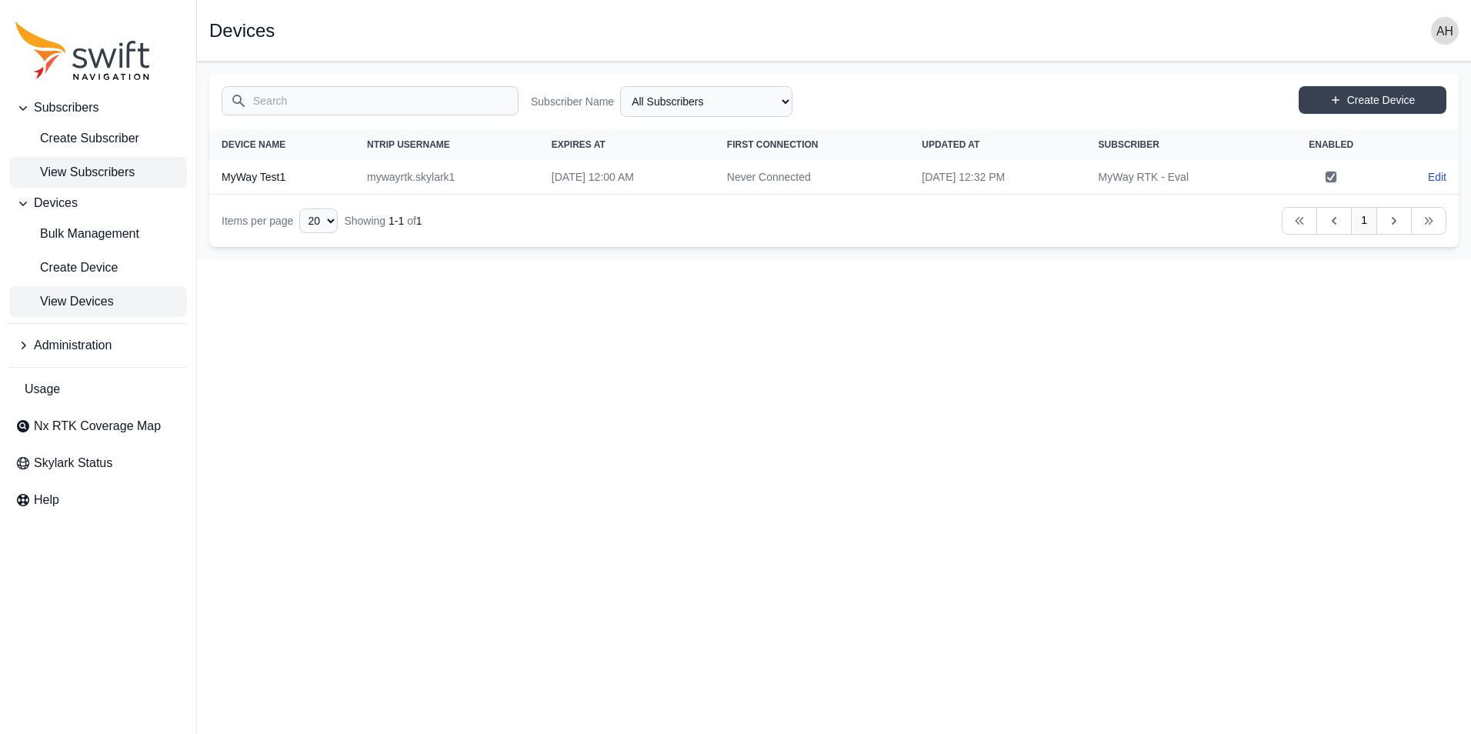
click at [82, 169] on span "View Subscribers" at bounding box center [74, 172] width 119 height 18
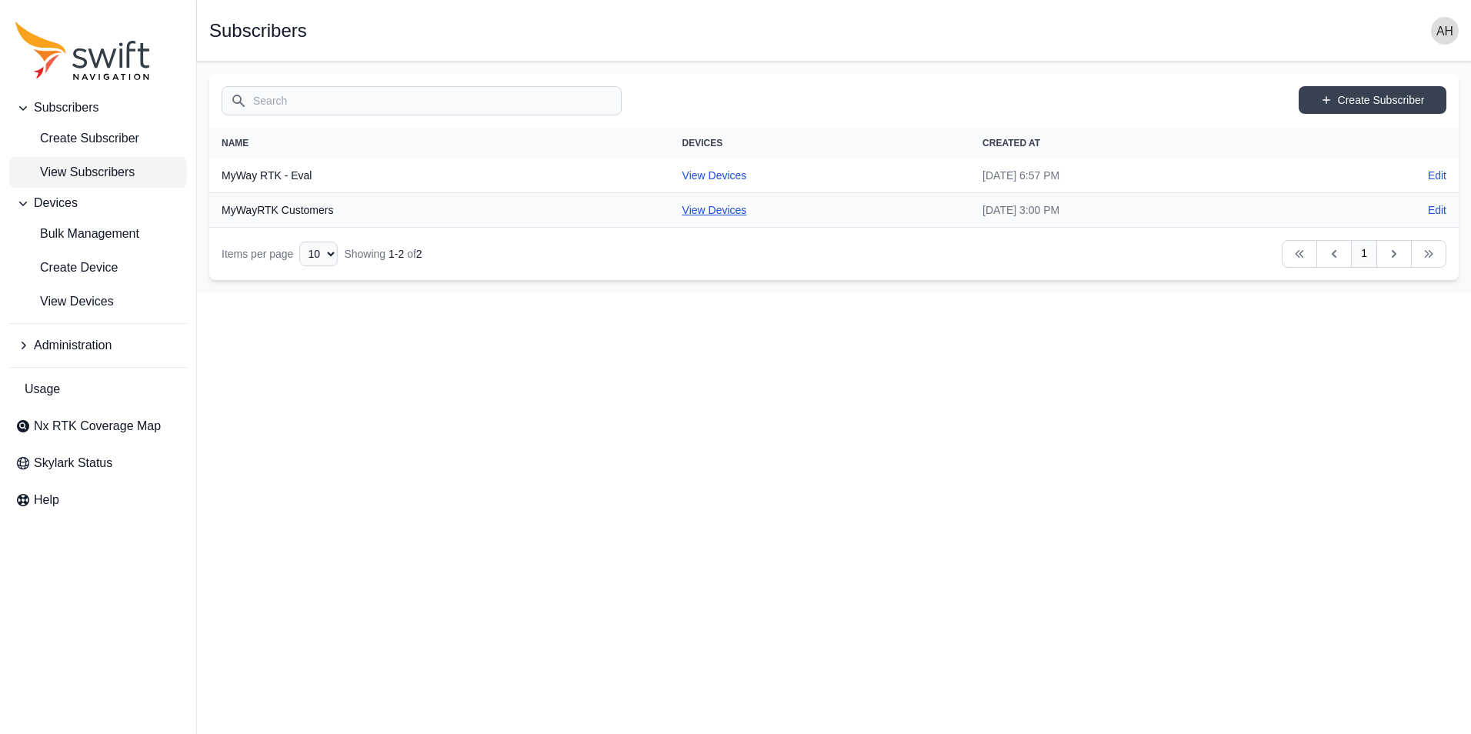
click at [682, 209] on link "View Devices" at bounding box center [714, 210] width 65 height 12
select select "cedde840-5396-42c7-815a-fb24addfc857"
